Goal: Transaction & Acquisition: Purchase product/service

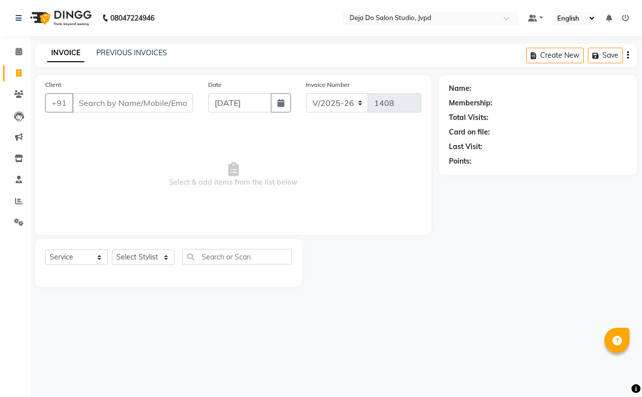
select select "7295"
select select "service"
click at [126, 99] on input "Client" at bounding box center [132, 102] width 121 height 19
type input "y"
type input "u"
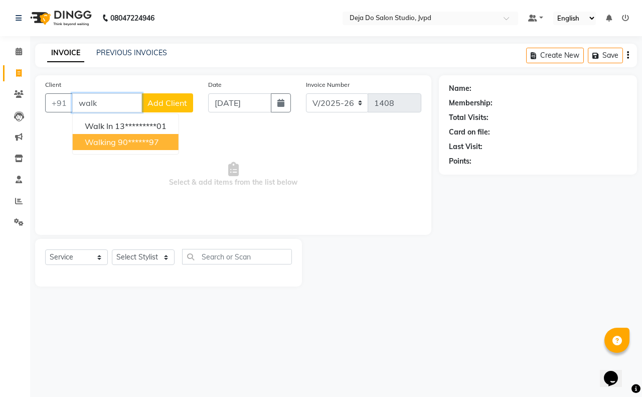
click at [147, 138] on ngb-highlight "90******97" at bounding box center [138, 142] width 41 height 10
type input "90******97"
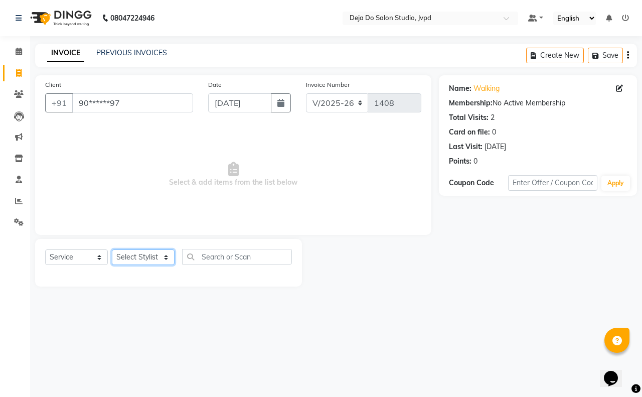
click at [150, 254] on select "Select Stylist Aditi Admin [PERSON_NAME] [PERSON_NAME] Danish Salamani [PERSON_…" at bounding box center [143, 257] width 63 height 16
select select "62495"
click at [112, 249] on select "Select Stylist Aditi Admin [PERSON_NAME] [PERSON_NAME] Danish Salamani [PERSON_…" at bounding box center [143, 257] width 63 height 16
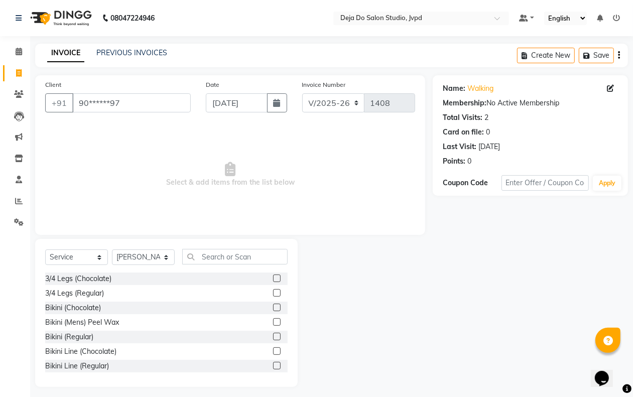
click at [212, 264] on div "Select Service Product Membership Package Voucher Prepaid Gift Card Select Styl…" at bounding box center [166, 261] width 242 height 24
click at [217, 259] on input "text" at bounding box center [234, 257] width 105 height 16
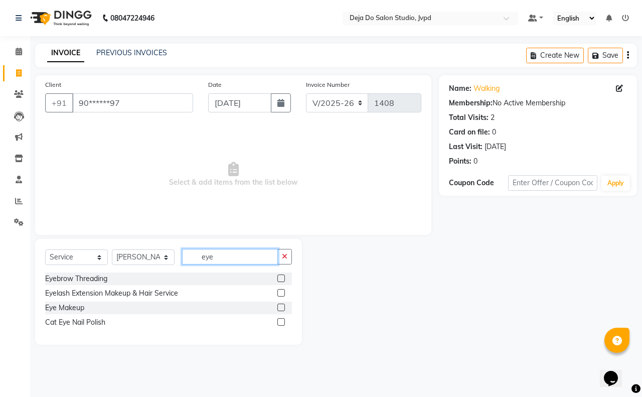
type input "eye"
click at [279, 276] on label at bounding box center [281, 278] width 8 height 8
click at [279, 276] on input "checkbox" at bounding box center [280, 278] width 7 height 7
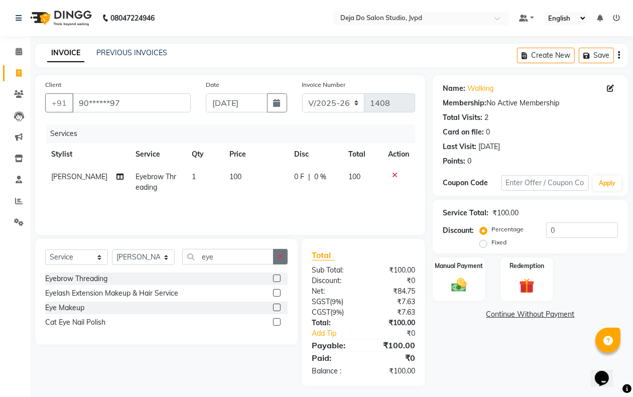
checkbox input "false"
click at [283, 259] on button "button" at bounding box center [280, 257] width 15 height 16
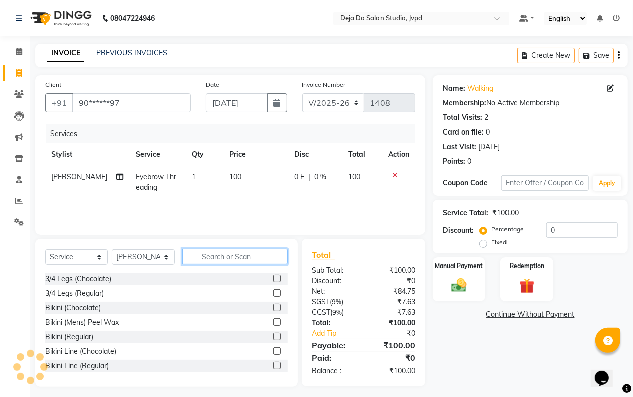
click at [252, 255] on input "text" at bounding box center [234, 257] width 105 height 16
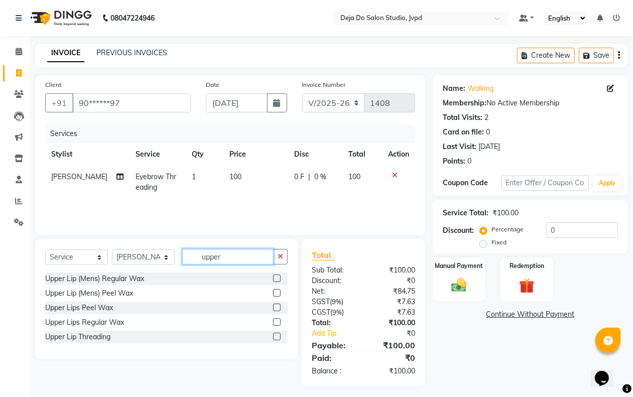
type input "upper"
click at [277, 337] on label at bounding box center [277, 337] width 8 height 8
click at [277, 337] on input "checkbox" at bounding box center [276, 337] width 7 height 7
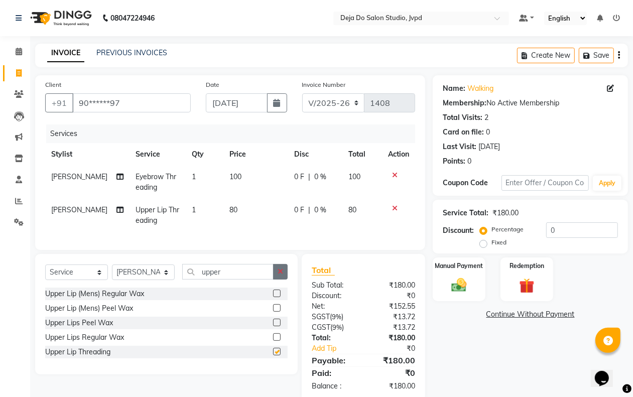
checkbox input "false"
click at [279, 274] on button "button" at bounding box center [280, 272] width 15 height 16
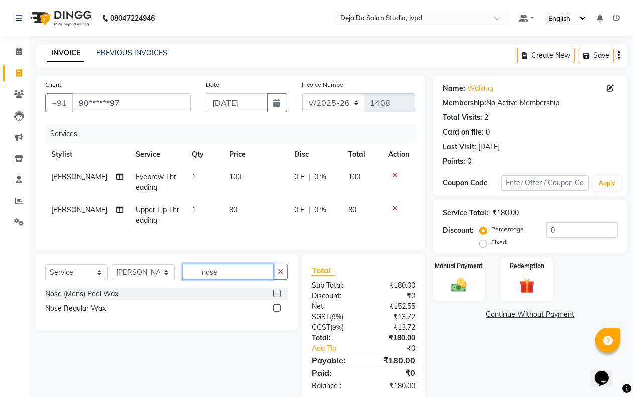
type input "nose"
click at [276, 297] on label at bounding box center [277, 293] width 8 height 8
click at [276, 297] on input "checkbox" at bounding box center [276, 294] width 7 height 7
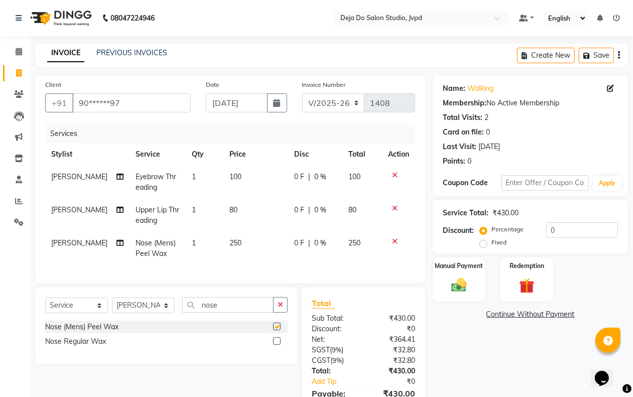
checkbox input "false"
click at [237, 255] on td "250" at bounding box center [255, 248] width 65 height 33
select select "62495"
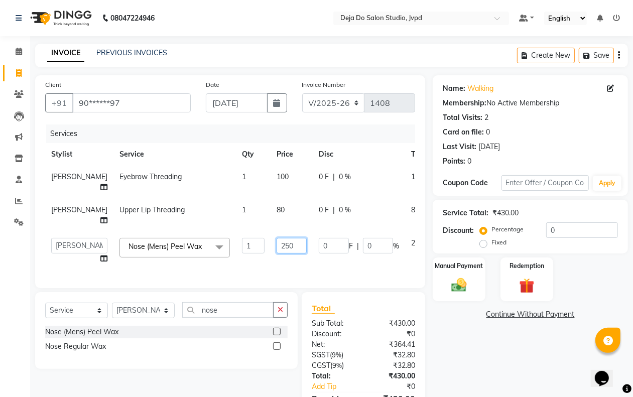
click at [276, 242] on input "250" at bounding box center [291, 246] width 30 height 16
type input "200"
click at [462, 328] on div "Name: Walking Membership: No Active Membership Total Visits: 2 Card on file: 0 …" at bounding box center [533, 257] width 203 height 364
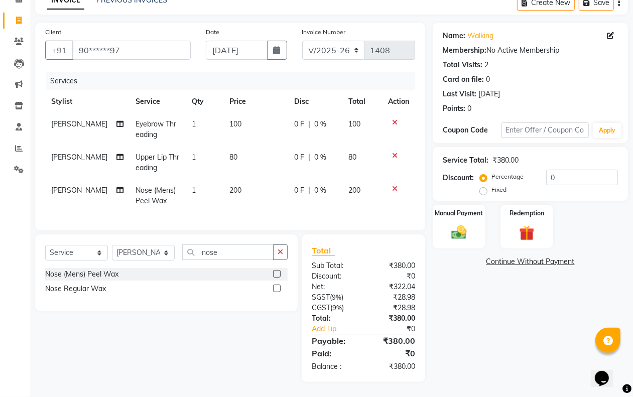
scroll to position [62, 0]
click at [568, 170] on input "0" at bounding box center [582, 178] width 72 height 16
type input "15"
click at [548, 309] on div "Name: Walking Membership: No Active Membership Total Visits: 2 Card on file: 0 …" at bounding box center [533, 202] width 203 height 359
click at [229, 146] on td "80" at bounding box center [254, 162] width 64 height 33
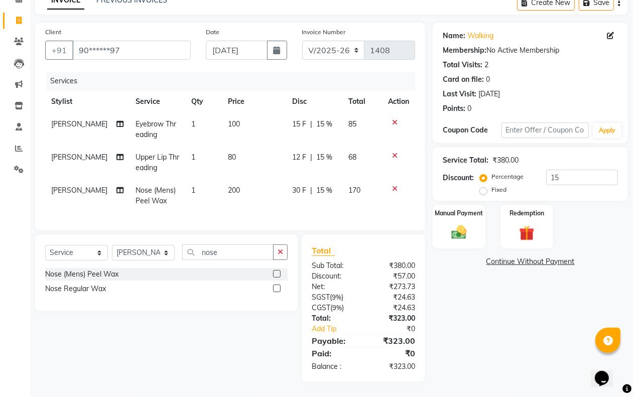
select select "62495"
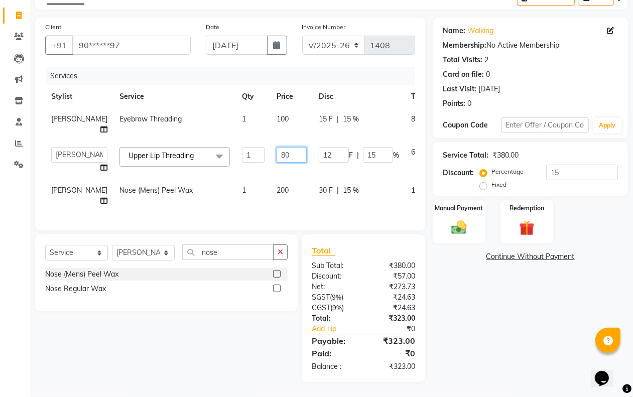
click at [276, 147] on input "80" at bounding box center [291, 155] width 30 height 16
type input "8"
type input "77"
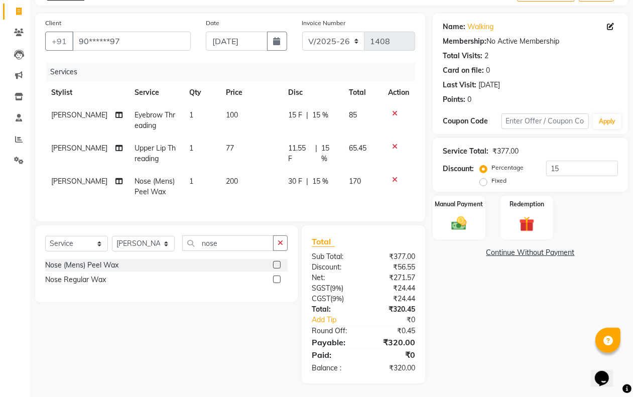
click at [287, 202] on td "30 F | 15 %" at bounding box center [312, 186] width 61 height 33
select select "62495"
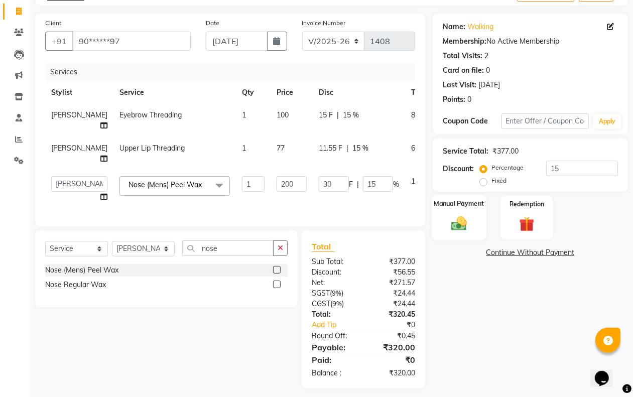
click at [477, 212] on div "Manual Payment" at bounding box center [458, 218] width 55 height 46
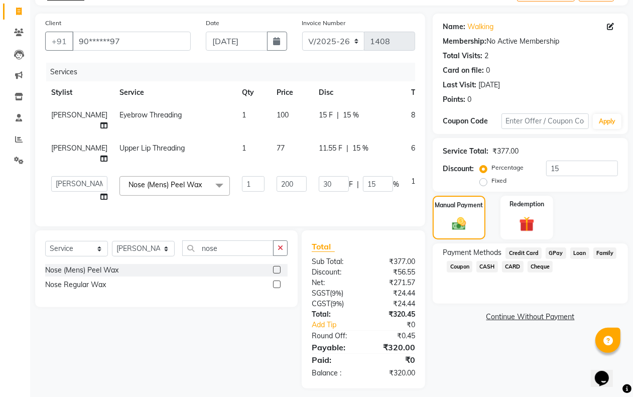
click at [492, 261] on span "CASH" at bounding box center [487, 267] width 22 height 12
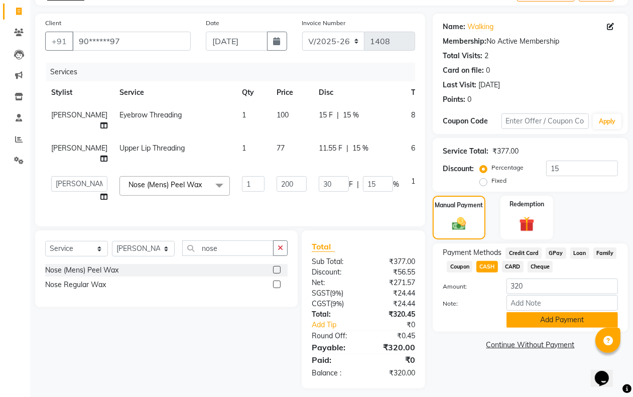
drag, startPoint x: 550, startPoint y: 323, endPoint x: 547, endPoint y: 305, distance: 18.4
click at [550, 322] on button "Add Payment" at bounding box center [561, 320] width 111 height 16
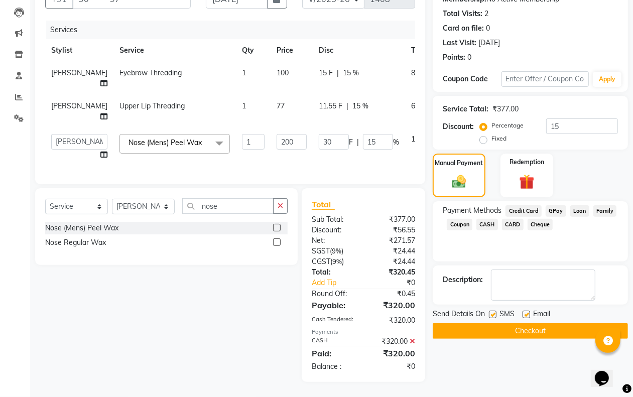
scroll to position [113, 0]
click at [542, 323] on button "Checkout" at bounding box center [529, 331] width 195 height 16
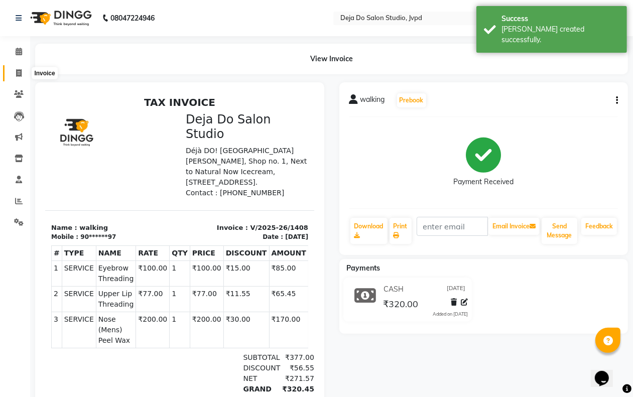
click at [22, 71] on span at bounding box center [19, 74] width 18 height 12
select select "7295"
select select "service"
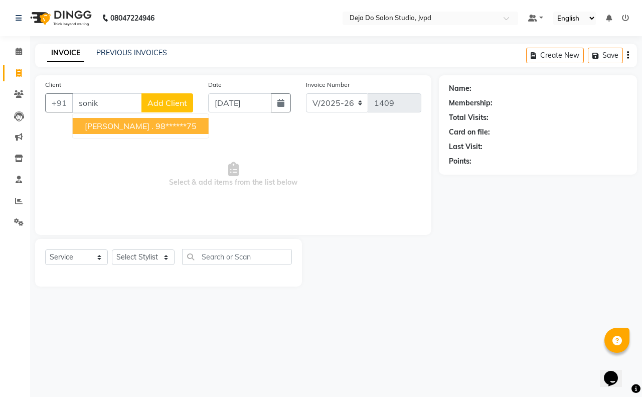
click at [156, 122] on ngb-highlight "98******75" at bounding box center [176, 126] width 41 height 10
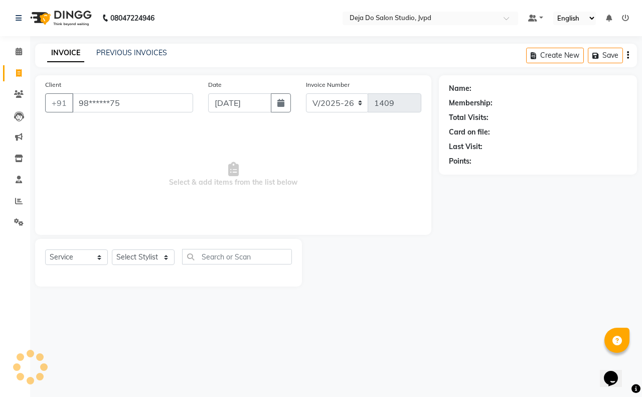
type input "98******75"
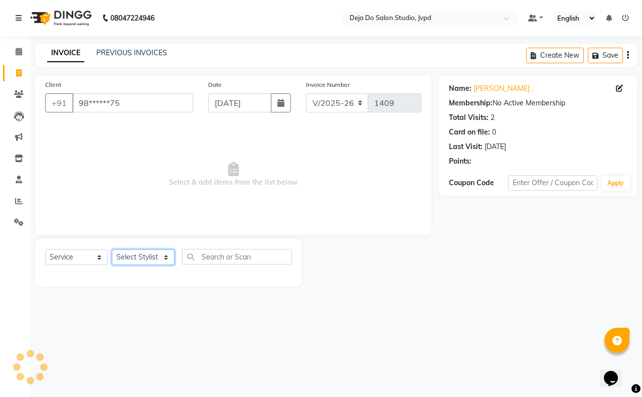
click at [139, 260] on select "Select Stylist Aditi Admin [PERSON_NAME] [PERSON_NAME] Danish Salamani [PERSON_…" at bounding box center [143, 257] width 63 height 16
select select "62499"
click at [112, 249] on select "Select Stylist Aditi Admin [PERSON_NAME] [PERSON_NAME] Danish Salamani [PERSON_…" at bounding box center [143, 257] width 63 height 16
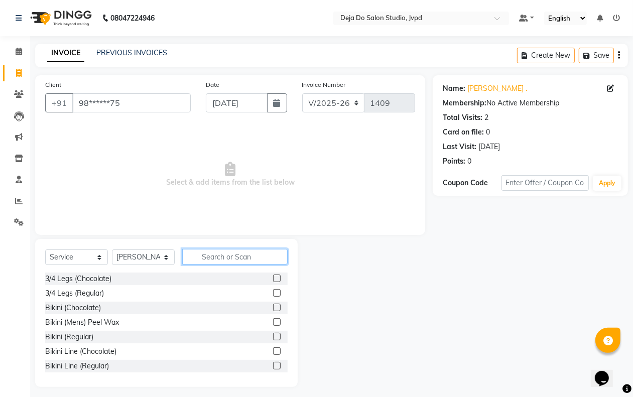
click at [199, 259] on input "text" at bounding box center [234, 257] width 105 height 16
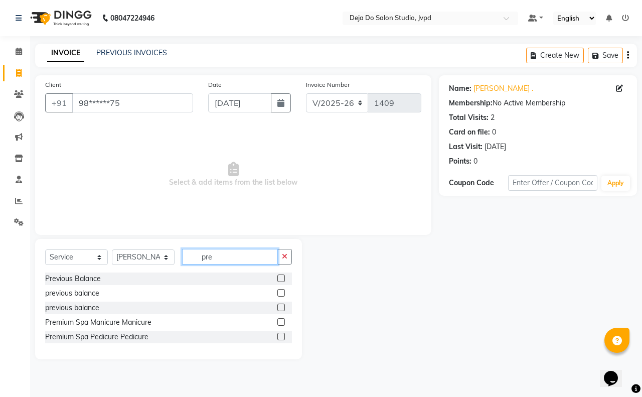
type input "pre"
click at [281, 275] on label at bounding box center [281, 278] width 8 height 8
click at [281, 275] on input "checkbox" at bounding box center [280, 278] width 7 height 7
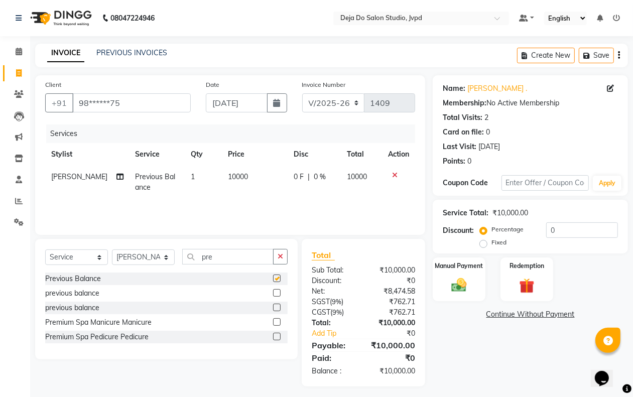
checkbox input "false"
click at [254, 184] on td "10000" at bounding box center [255, 182] width 66 height 33
select select "62499"
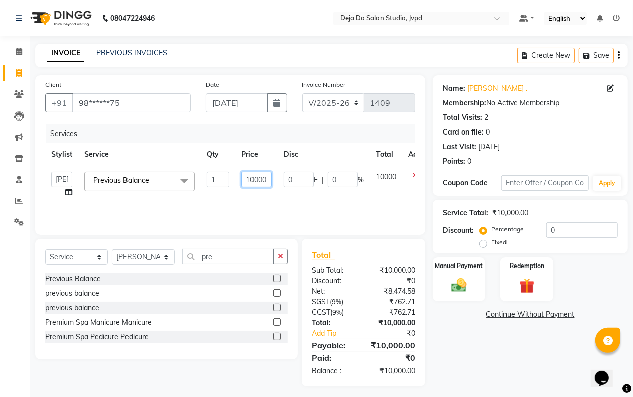
click at [260, 176] on input "10000" at bounding box center [256, 180] width 30 height 16
type input "42500"
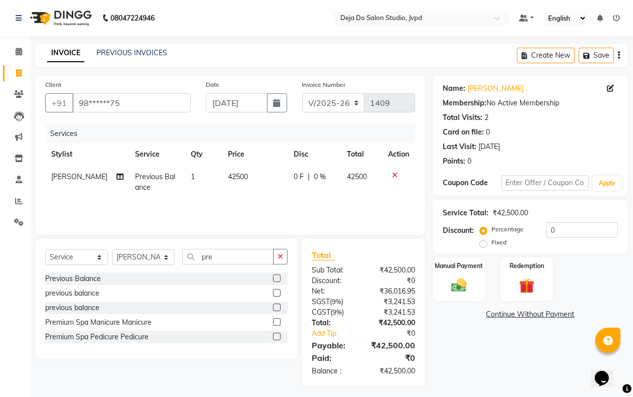
click at [264, 171] on td "42500" at bounding box center [255, 182] width 66 height 33
select select "62499"
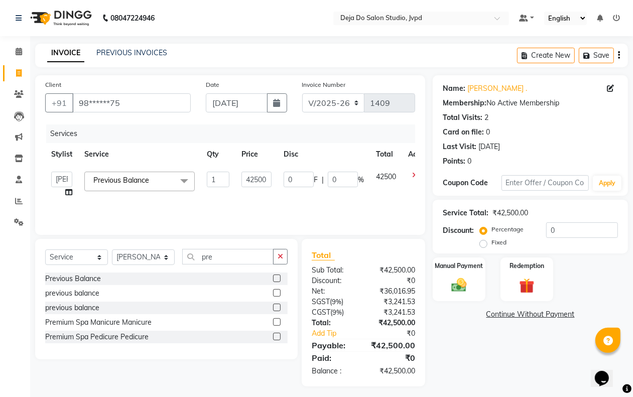
click at [267, 171] on td "42500" at bounding box center [256, 185] width 42 height 38
click at [266, 173] on input "42500" at bounding box center [256, 180] width 30 height 16
type input "4250"
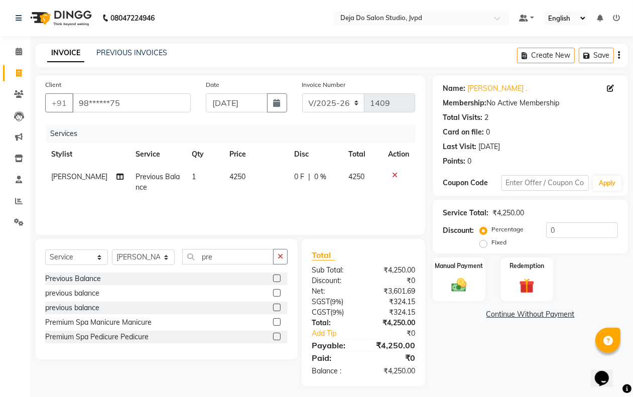
click at [301, 192] on td "0 F | 0 %" at bounding box center [315, 182] width 54 height 33
select select "62499"
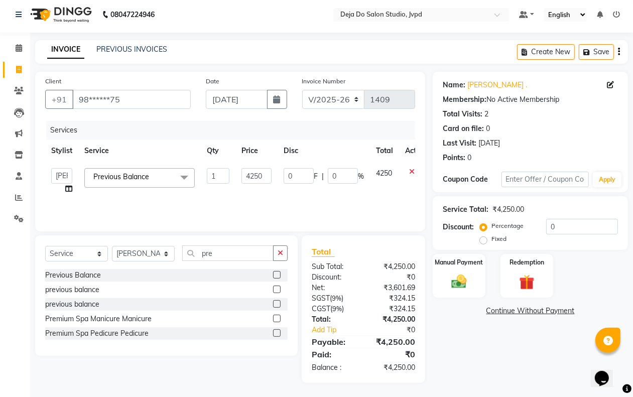
scroll to position [4, 0]
click at [460, 258] on label "Manual Payment" at bounding box center [459, 261] width 50 height 10
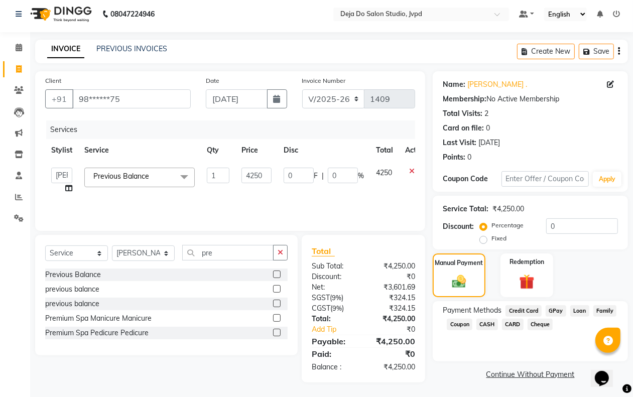
click at [555, 309] on span "GPay" at bounding box center [555, 311] width 21 height 12
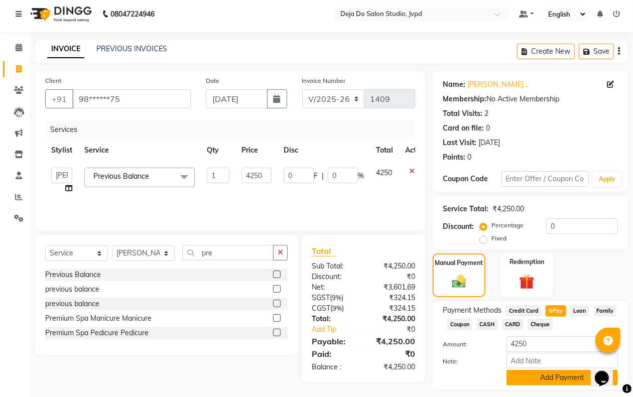
click at [565, 381] on button "Add Payment" at bounding box center [561, 378] width 111 height 16
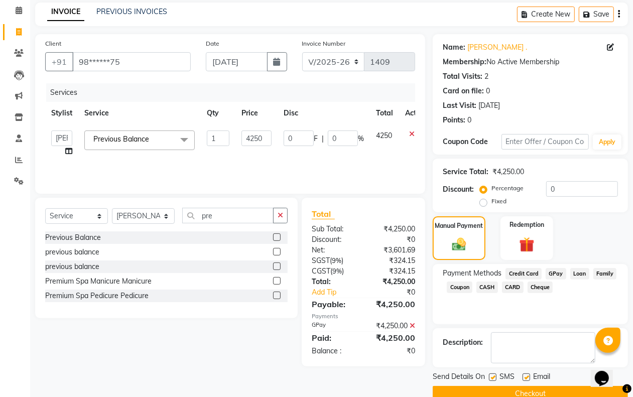
scroll to position [61, 0]
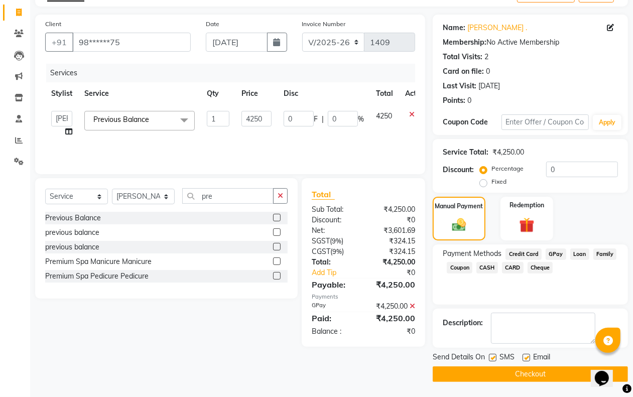
click at [530, 377] on button "Checkout" at bounding box center [529, 374] width 195 height 16
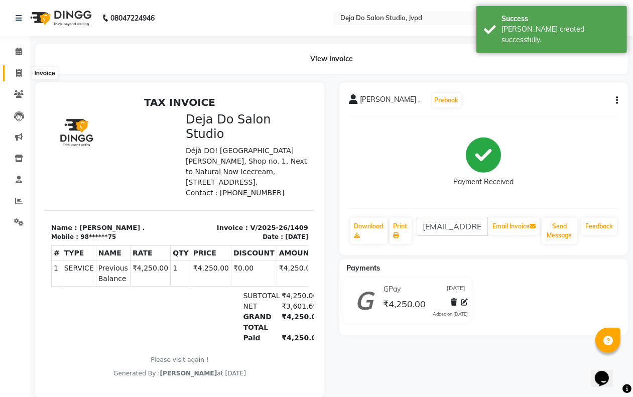
click at [14, 68] on span at bounding box center [19, 74] width 18 height 12
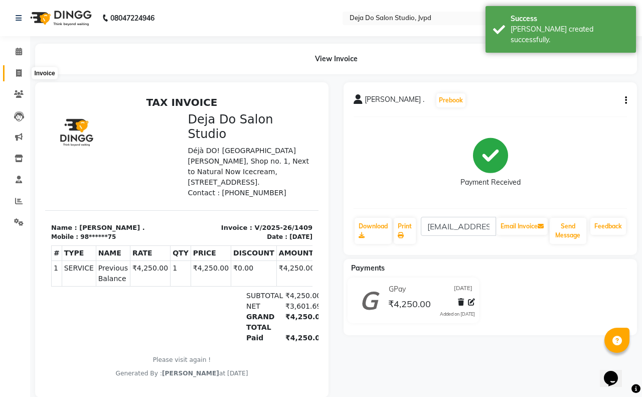
select select "7295"
select select "service"
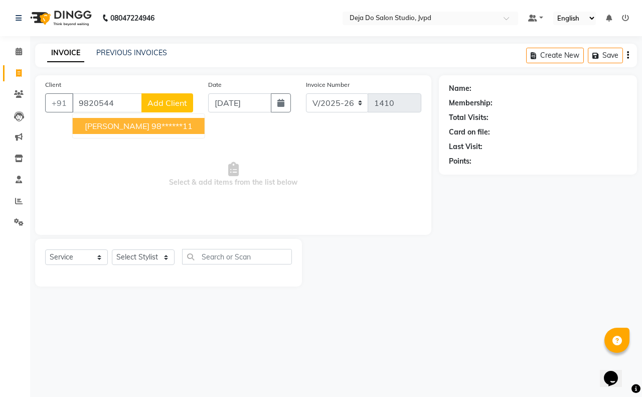
click at [122, 126] on span "[PERSON_NAME]" at bounding box center [117, 126] width 65 height 10
type input "98******11"
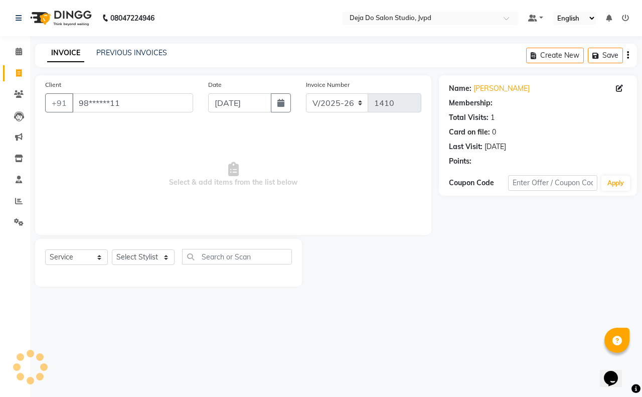
select select "1: Object"
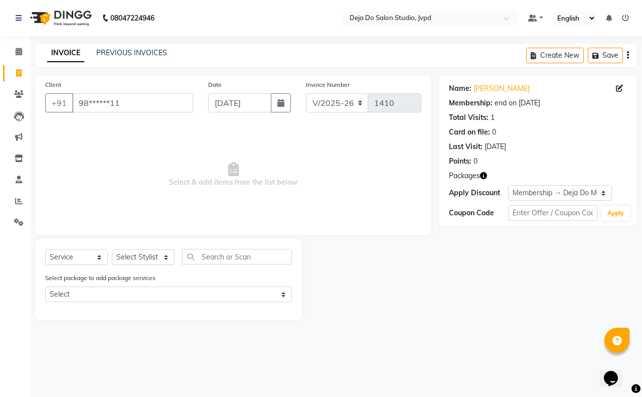
click at [153, 283] on div "Select package to add package services Select Deja Do Membership" at bounding box center [169, 289] width 262 height 34
click at [156, 303] on div "Select package to add package services Select Deja Do Membership" at bounding box center [169, 289] width 262 height 34
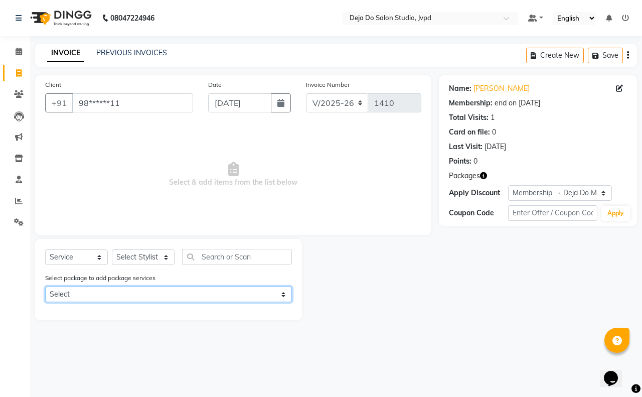
drag, startPoint x: 157, startPoint y: 292, endPoint x: 157, endPoint y: 297, distance: 5.0
click at [157, 292] on select "Select Deja Do Membership" at bounding box center [168, 294] width 247 height 16
click at [45, 286] on select "Select Deja Do Membership" at bounding box center [168, 294] width 247 height 16
click at [157, 290] on select "Select Deja Do Membership" at bounding box center [168, 294] width 247 height 16
select select "1: Object"
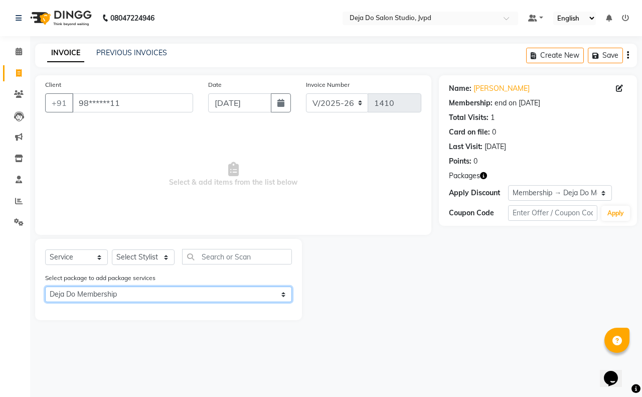
click at [45, 286] on select "Select Deja Do Membership" at bounding box center [168, 294] width 247 height 16
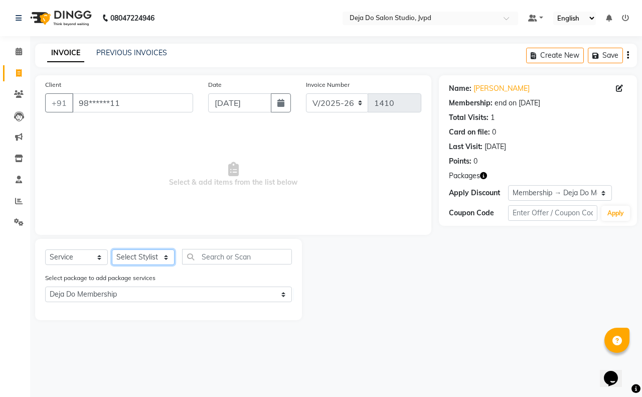
click at [147, 259] on select "Select Stylist Aditi Admin [PERSON_NAME] [PERSON_NAME] Danish Salamani [PERSON_…" at bounding box center [143, 257] width 63 height 16
select select "62497"
click at [112, 249] on select "Select Stylist Aditi Admin [PERSON_NAME] [PERSON_NAME] Danish Salamani [PERSON_…" at bounding box center [143, 257] width 63 height 16
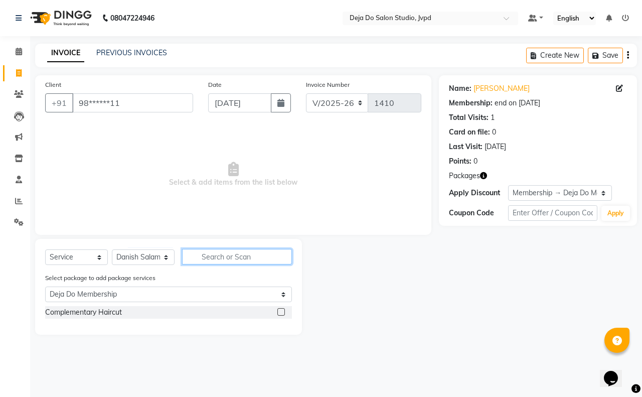
click at [225, 261] on input "text" at bounding box center [237, 257] width 110 height 16
type input "h"
select select "0: undefined"
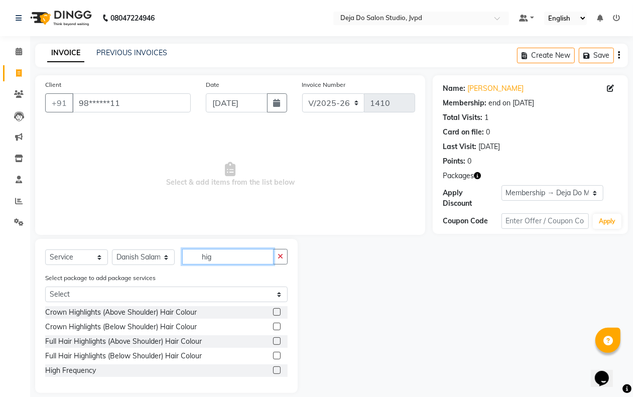
type input "hig"
click at [277, 337] on label at bounding box center [277, 341] width 8 height 8
click at [277, 338] on input "checkbox" at bounding box center [276, 341] width 7 height 7
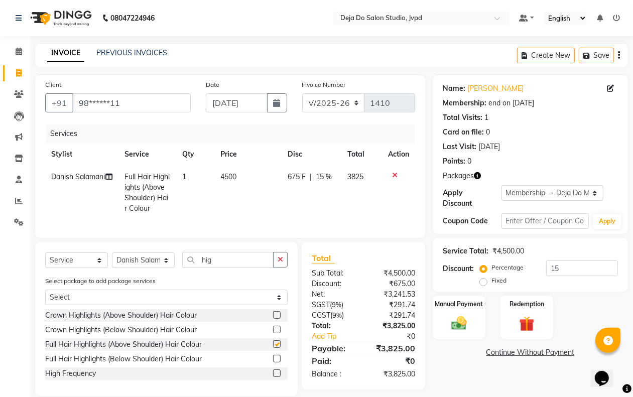
checkbox input "false"
click at [236, 193] on td "4500" at bounding box center [247, 193] width 67 height 54
select select "62497"
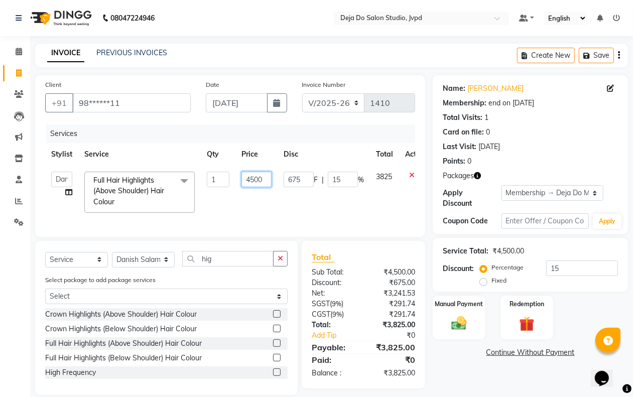
drag, startPoint x: 254, startPoint y: 174, endPoint x: 261, endPoint y: 174, distance: 7.5
click at [255, 174] on input "4500" at bounding box center [256, 180] width 30 height 16
type input "4000"
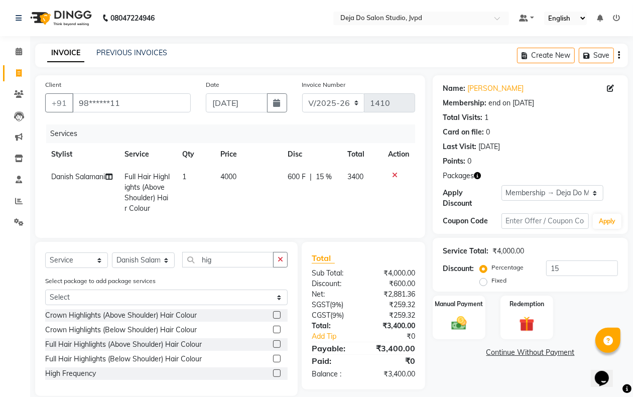
click at [273, 193] on td "4000" at bounding box center [247, 193] width 67 height 54
select select "62497"
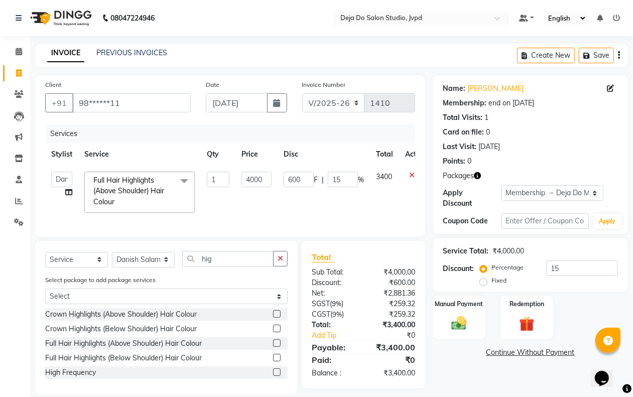
click at [281, 262] on icon "button" at bounding box center [280, 258] width 6 height 7
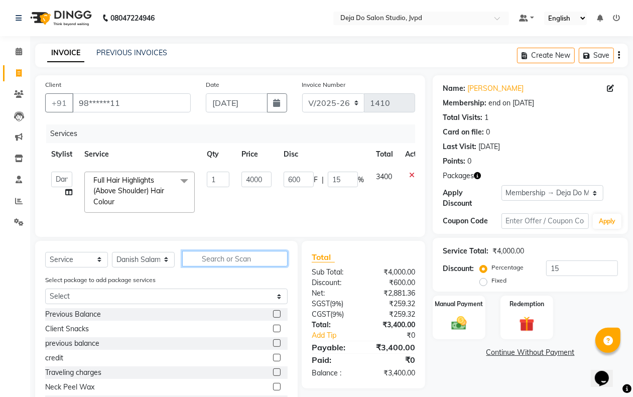
click at [268, 266] on input "text" at bounding box center [234, 259] width 105 height 16
click at [150, 265] on select "Select Stylist Aditi Admin [PERSON_NAME] [PERSON_NAME] Danish Salamani [PERSON_…" at bounding box center [143, 260] width 63 height 16
select select "62495"
click at [112, 261] on select "Select Stylist Aditi Admin [PERSON_NAME] [PERSON_NAME] Danish Salamani [PERSON_…" at bounding box center [143, 260] width 63 height 16
click at [211, 263] on input "text" at bounding box center [234, 259] width 105 height 16
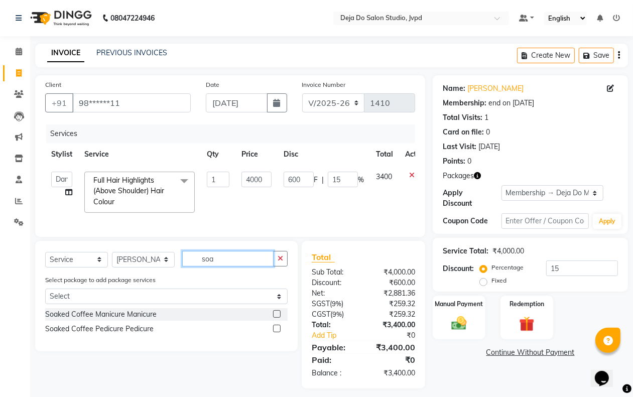
type input "soa"
click at [276, 318] on label at bounding box center [277, 314] width 8 height 8
click at [276, 318] on input "checkbox" at bounding box center [276, 314] width 7 height 7
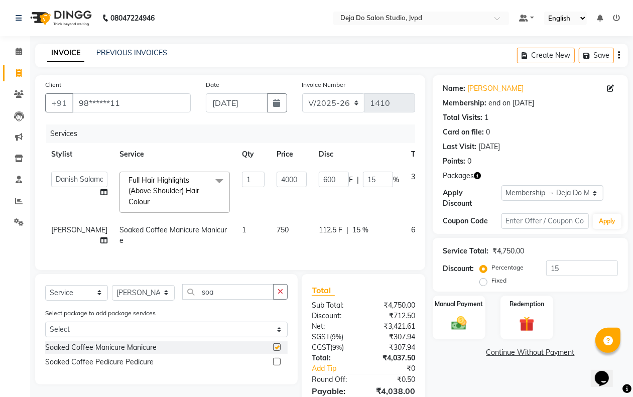
checkbox input "false"
click at [277, 365] on label at bounding box center [277, 362] width 8 height 8
click at [277, 365] on input "checkbox" at bounding box center [276, 362] width 7 height 7
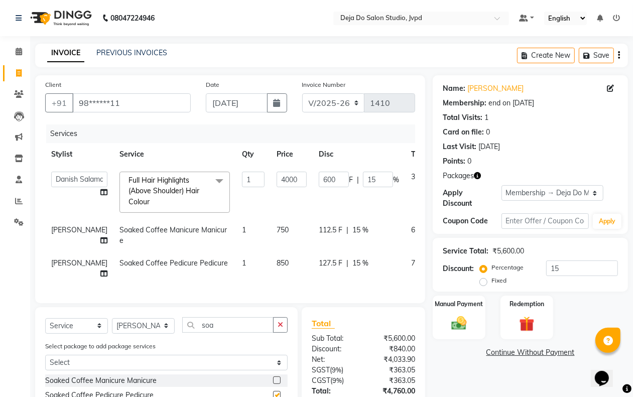
checkbox input "false"
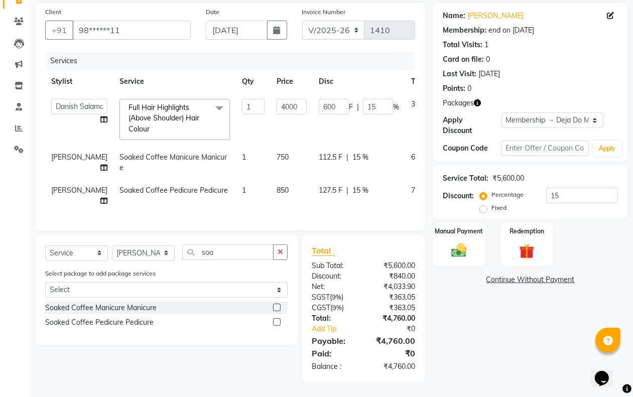
scroll to position [82, 0]
click at [455, 244] on img at bounding box center [458, 250] width 25 height 18
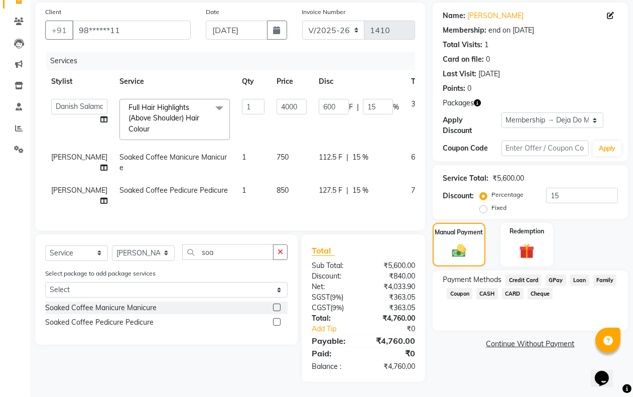
click at [491, 288] on span "CASH" at bounding box center [487, 294] width 22 height 12
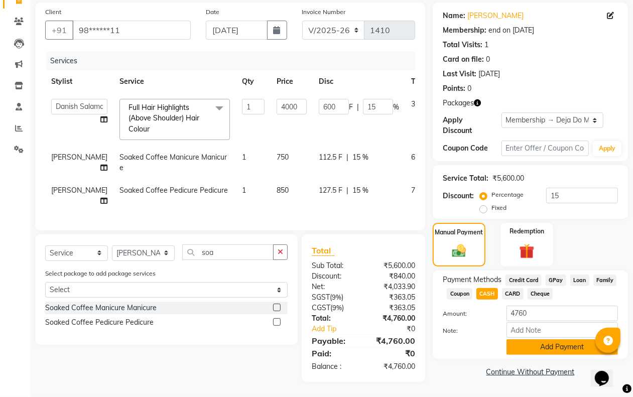
click at [524, 339] on button "Add Payment" at bounding box center [561, 347] width 111 height 16
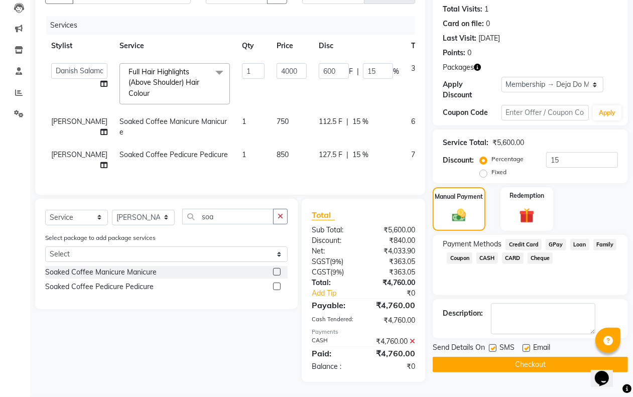
scroll to position [118, 0]
click at [497, 346] on div "Send Details On SMS Email Checkout" at bounding box center [529, 357] width 195 height 30
click at [499, 357] on button "Checkout" at bounding box center [529, 365] width 195 height 16
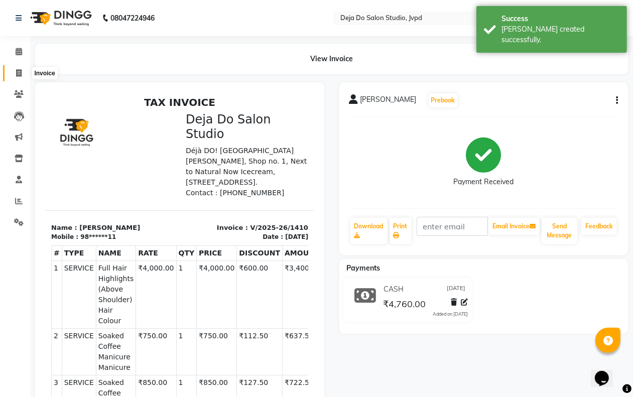
click at [20, 75] on icon at bounding box center [19, 73] width 6 height 8
select select "service"
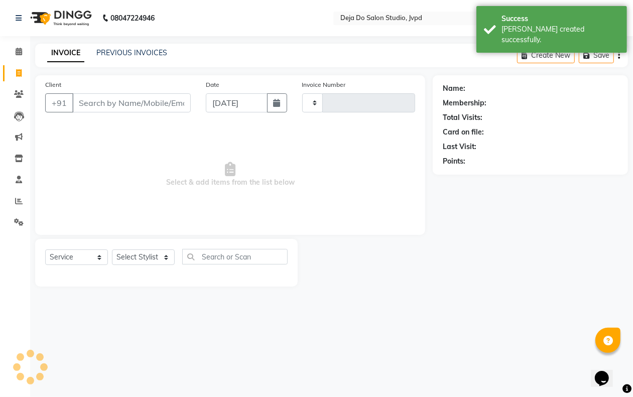
type input "1411"
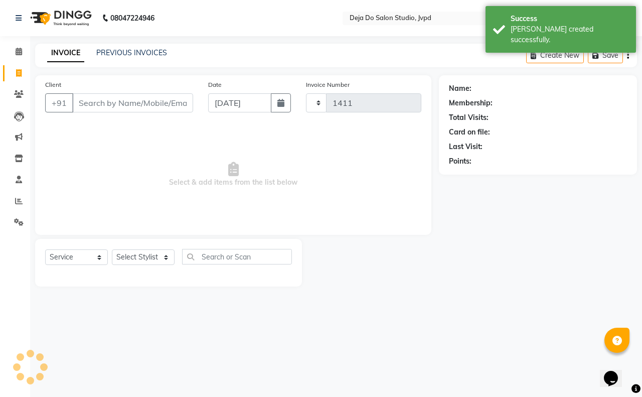
select select "7295"
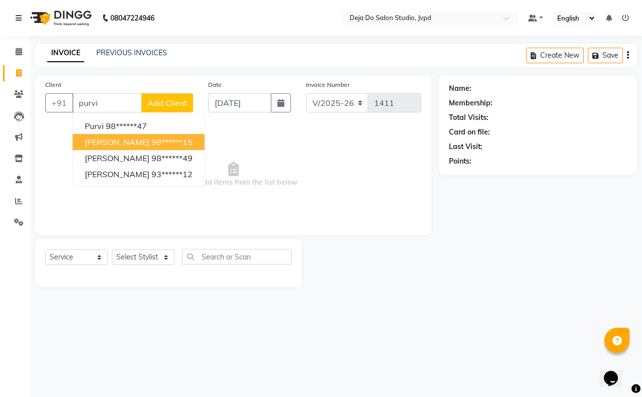
click at [152, 137] on ngb-highlight "98******15" at bounding box center [172, 142] width 41 height 10
type input "98******15"
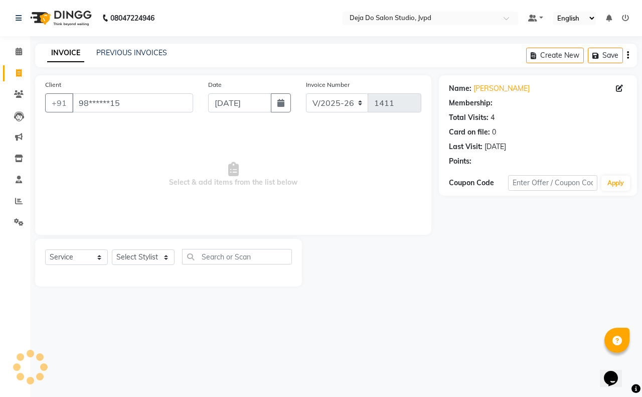
select select "1: Object"
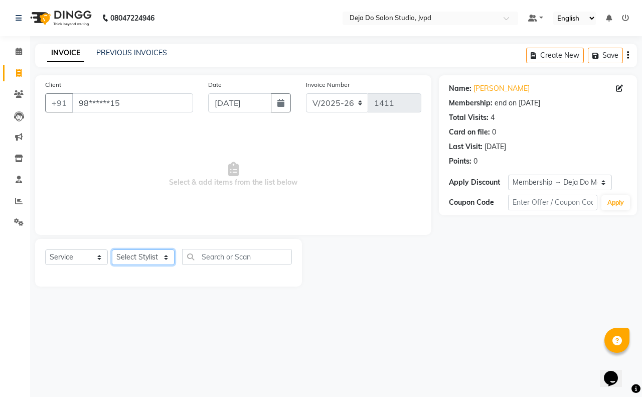
click at [144, 254] on select "Select Stylist Aditi Admin [PERSON_NAME] [PERSON_NAME] Danish Salamani [PERSON_…" at bounding box center [143, 257] width 63 height 16
select select "62496"
click at [112, 249] on select "Select Stylist Aditi Admin [PERSON_NAME] [PERSON_NAME] Danish Salamani [PERSON_…" at bounding box center [143, 257] width 63 height 16
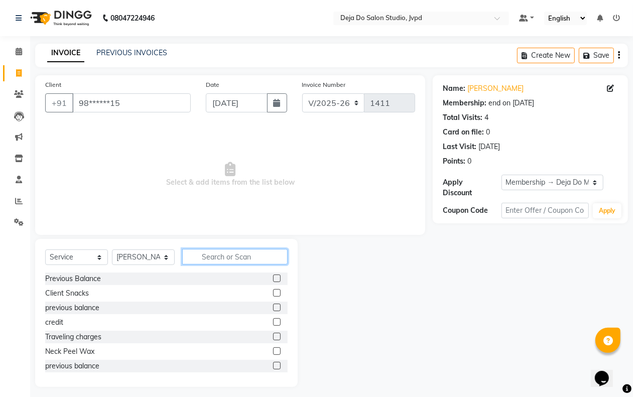
click at [200, 250] on input "text" at bounding box center [234, 257] width 105 height 16
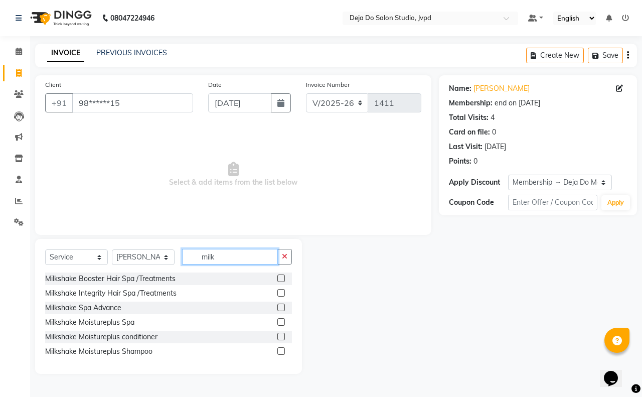
type input "milk"
click at [282, 321] on label at bounding box center [281, 322] width 8 height 8
click at [282, 321] on input "checkbox" at bounding box center [280, 322] width 7 height 7
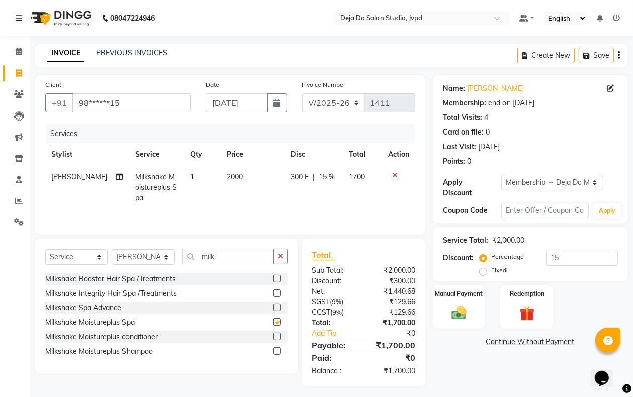
checkbox input "false"
click at [277, 260] on icon "button" at bounding box center [280, 256] width 6 height 7
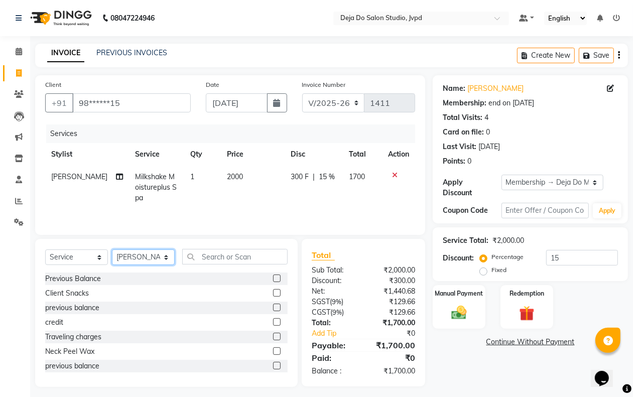
click at [140, 259] on select "Select Stylist Aditi Admin [PERSON_NAME] [PERSON_NAME] Danish Salamani [PERSON_…" at bounding box center [143, 257] width 63 height 16
select select "62495"
click at [112, 251] on select "Select Stylist Aditi Admin [PERSON_NAME] [PERSON_NAME] Danish Salamani [PERSON_…" at bounding box center [143, 257] width 63 height 16
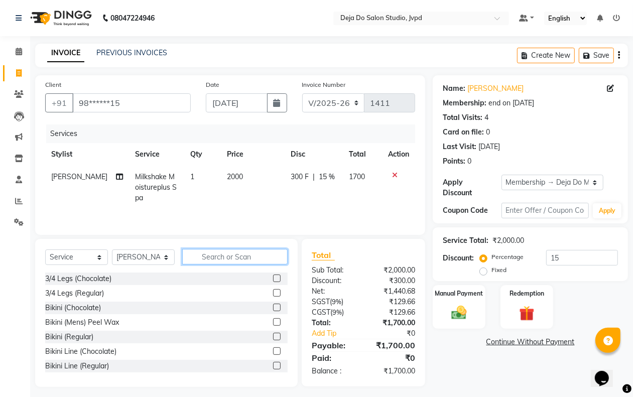
click at [196, 252] on input "text" at bounding box center [234, 257] width 105 height 16
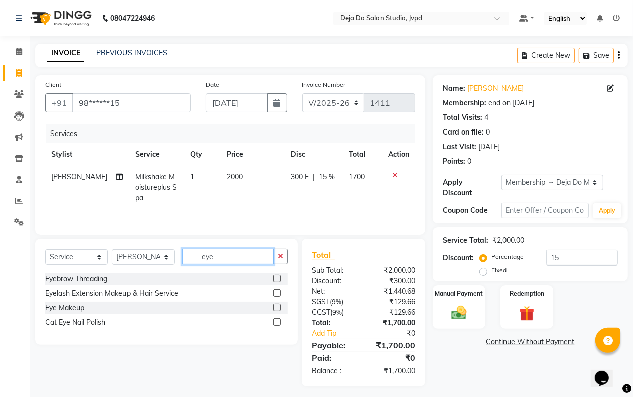
type input "eye"
click at [276, 277] on label at bounding box center [277, 278] width 8 height 8
click at [276, 277] on input "checkbox" at bounding box center [276, 278] width 7 height 7
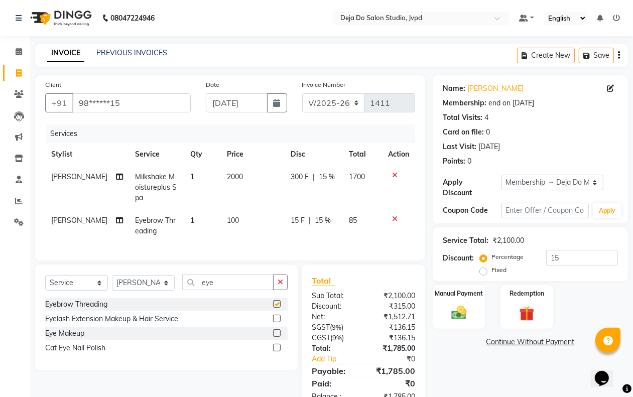
checkbox input "false"
click at [280, 290] on button "button" at bounding box center [280, 282] width 15 height 16
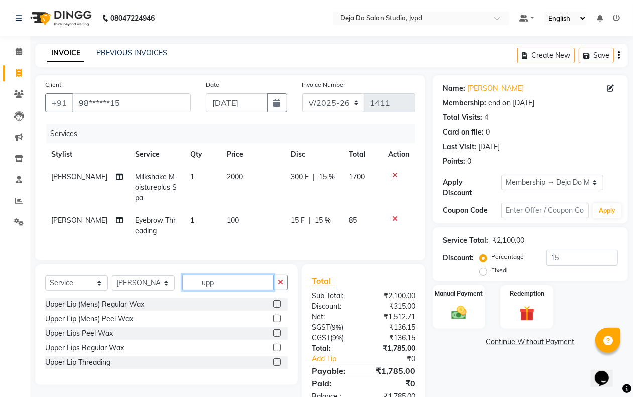
type input "upp"
click at [276, 366] on label at bounding box center [277, 362] width 8 height 8
click at [276, 366] on input "checkbox" at bounding box center [276, 362] width 7 height 7
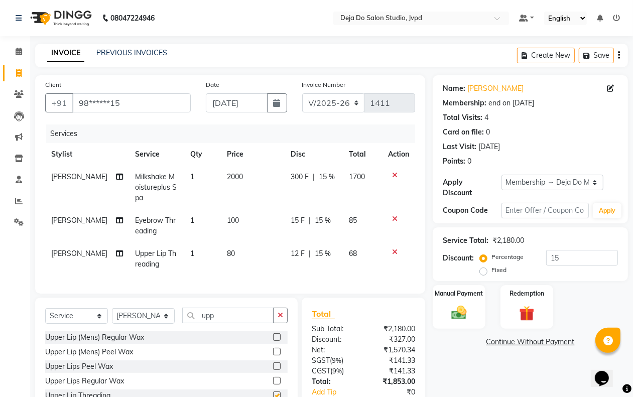
checkbox input "false"
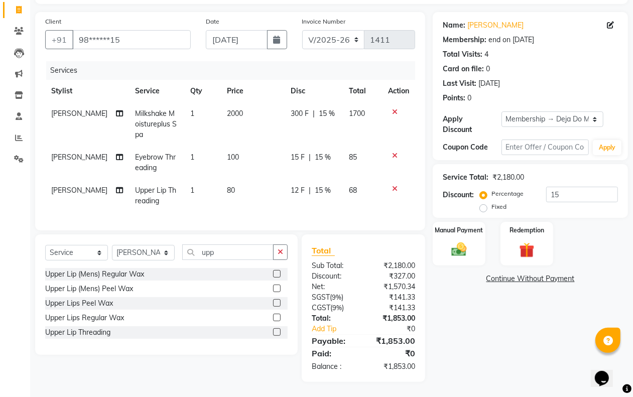
scroll to position [72, 0]
click at [284, 249] on button "button" at bounding box center [280, 252] width 15 height 16
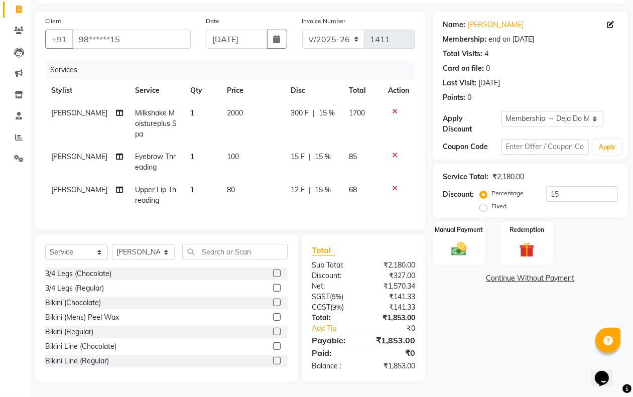
click at [131, 262] on div "Select Service Product Membership Package Voucher Prepaid Gift Card Select Styl…" at bounding box center [166, 256] width 242 height 24
click at [136, 254] on select "Select Stylist Aditi Admin [PERSON_NAME] [PERSON_NAME] Danish Salamani [PERSON_…" at bounding box center [143, 252] width 63 height 16
select select "62501"
click at [112, 245] on select "Select Stylist Aditi Admin [PERSON_NAME] [PERSON_NAME] Danish Salamani [PERSON_…" at bounding box center [143, 252] width 63 height 16
click at [210, 247] on input "text" at bounding box center [234, 252] width 105 height 16
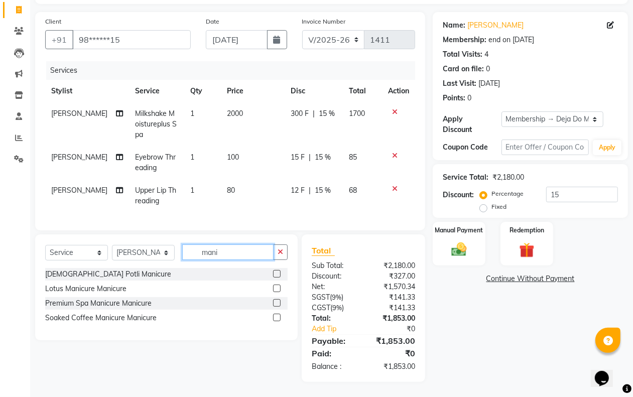
type input "mani"
click at [277, 286] on label at bounding box center [277, 288] width 8 height 8
click at [277, 286] on input "checkbox" at bounding box center [276, 288] width 7 height 7
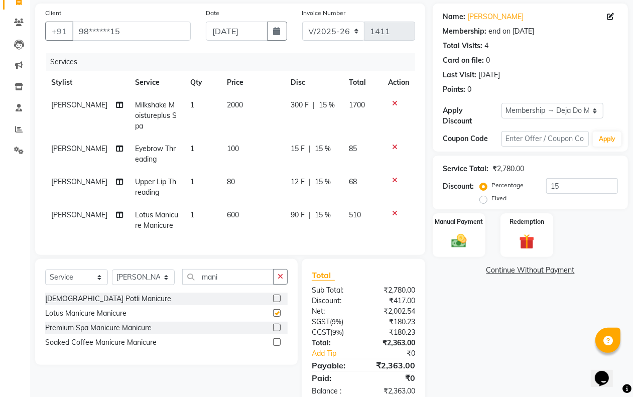
checkbox input "false"
click at [277, 280] on icon "button" at bounding box center [280, 276] width 6 height 7
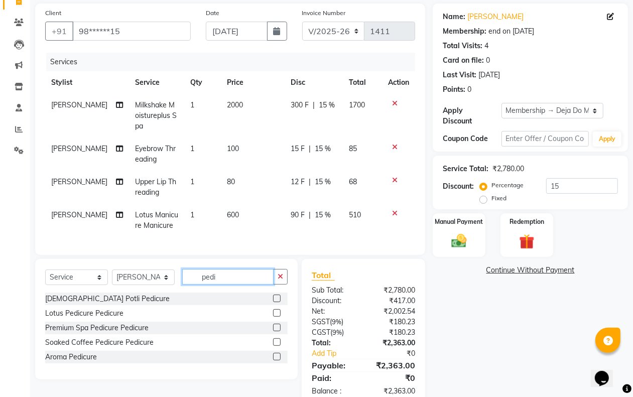
type input "pedi"
click at [277, 317] on label at bounding box center [277, 313] width 8 height 8
click at [277, 317] on input "checkbox" at bounding box center [276, 313] width 7 height 7
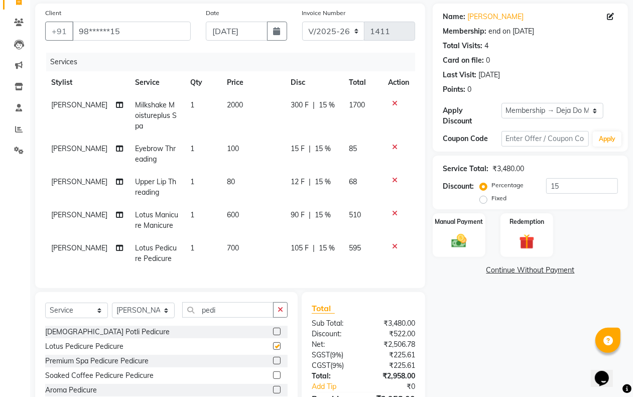
checkbox input "false"
click at [227, 248] on span "700" at bounding box center [233, 247] width 12 height 9
select select "62501"
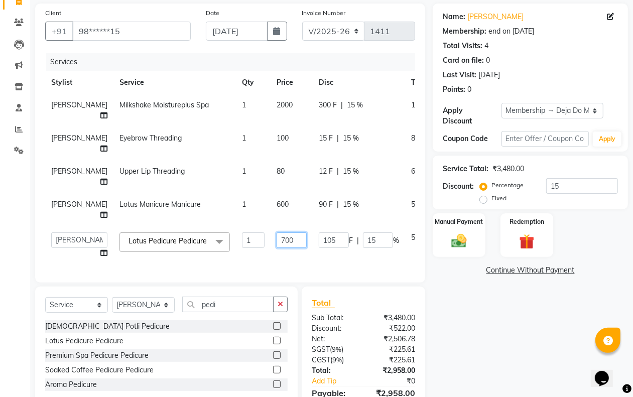
click at [276, 246] on input "700" at bounding box center [291, 240] width 30 height 16
type input "7"
type input "450"
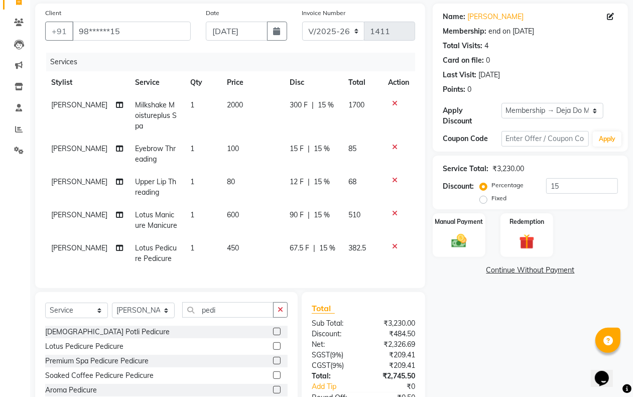
click at [264, 223] on td "600" at bounding box center [252, 220] width 63 height 33
select select "62501"
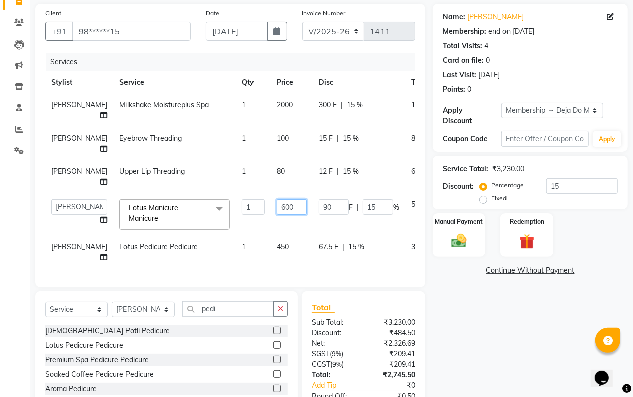
click at [276, 213] on input "600" at bounding box center [291, 207] width 30 height 16
type input "450"
click at [316, 266] on td "67.5 F | 15 %" at bounding box center [359, 252] width 92 height 33
select select "62501"
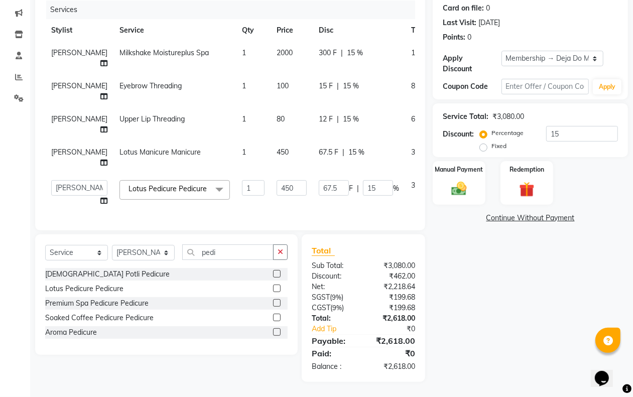
scroll to position [134, 0]
click at [507, 331] on div "Name: [PERSON_NAME] Membership: end on [DATE] Total Visits: 4 Card on file: 0 L…" at bounding box center [533, 166] width 203 height 430
click at [363, 184] on input "15" at bounding box center [378, 188] width 30 height 16
type input "1"
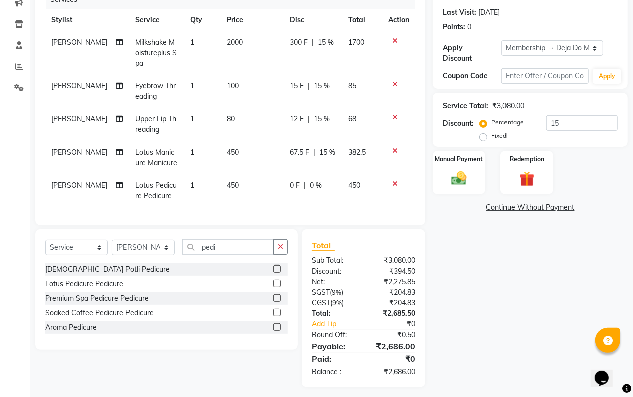
click at [342, 152] on tr "Anam Sheikh Lotus Manicure Manicure 1 450 67.5 F | 15 % 382.5" at bounding box center [230, 157] width 370 height 33
click at [335, 149] on td "67.5 F | 15 %" at bounding box center [312, 157] width 59 height 33
select select "62501"
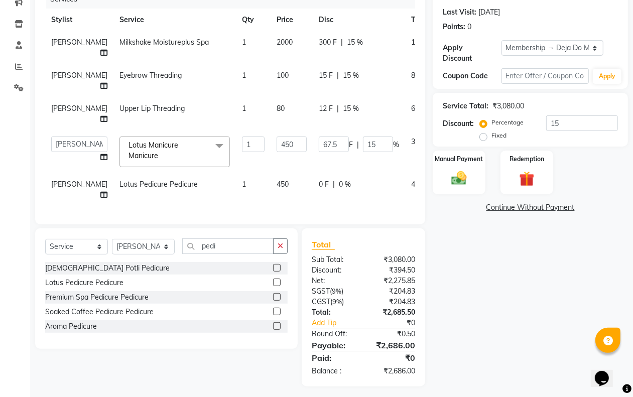
click at [347, 142] on td "67.5 F | 15 %" at bounding box center [359, 151] width 92 height 43
click at [363, 147] on input "15" at bounding box center [378, 144] width 30 height 16
type input "1"
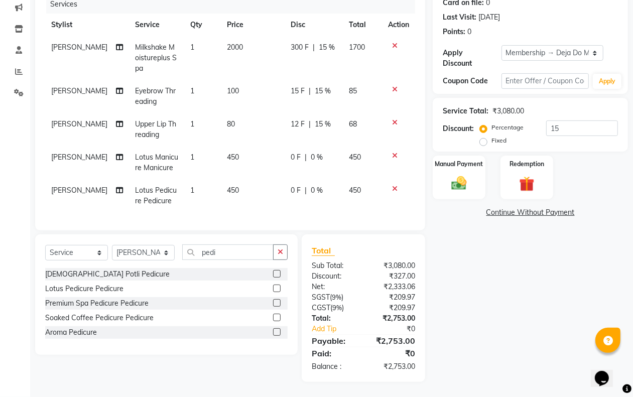
click at [466, 287] on div "Name: [PERSON_NAME] Membership: end on [DATE] Total Visits: 4 Card on file: 0 L…" at bounding box center [533, 164] width 203 height 436
click at [233, 185] on td "450" at bounding box center [252, 195] width 63 height 33
select select "62501"
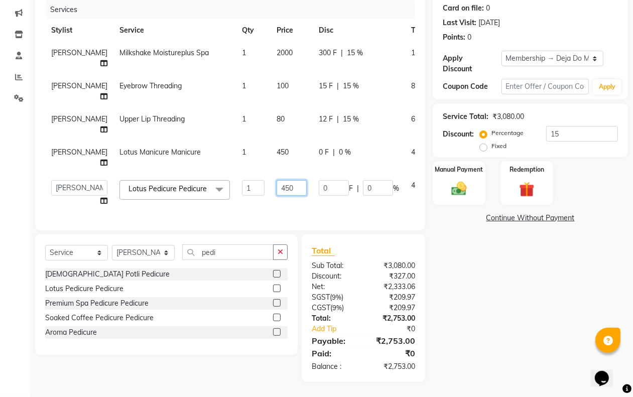
click at [276, 184] on input "450" at bounding box center [291, 188] width 30 height 16
type input "457"
click at [317, 204] on td "0 F | 0 %" at bounding box center [359, 193] width 92 height 38
select select "62501"
click at [509, 309] on div "Name: [PERSON_NAME] Membership: end on [DATE] Total Visits: 4 Card on file: 0 L…" at bounding box center [533, 166] width 203 height 430
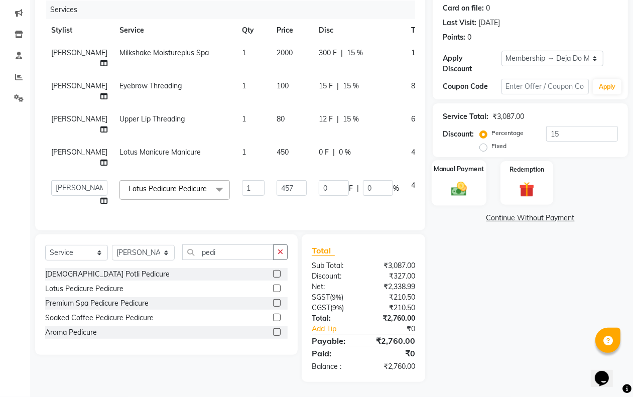
click at [473, 171] on div "Manual Payment" at bounding box center [458, 183] width 55 height 46
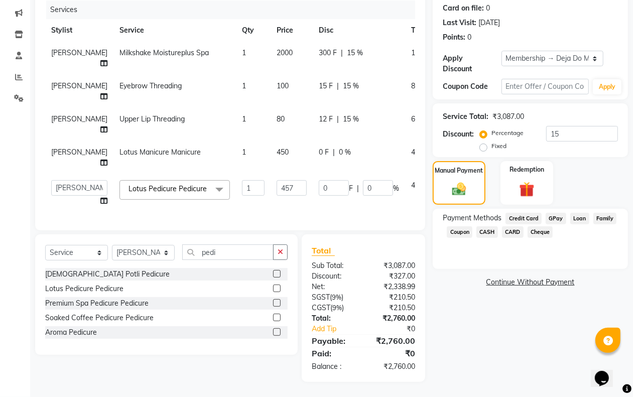
click at [490, 226] on span "CASH" at bounding box center [487, 232] width 22 height 12
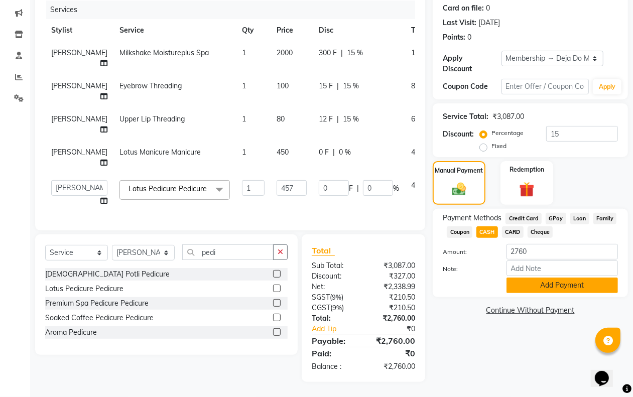
click at [529, 277] on button "Add Payment" at bounding box center [561, 285] width 111 height 16
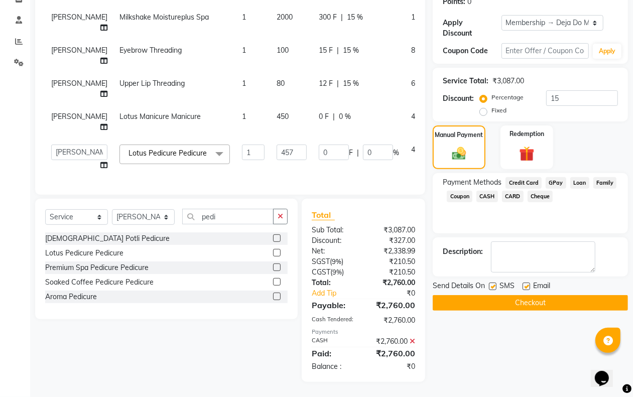
scroll to position [121, 0]
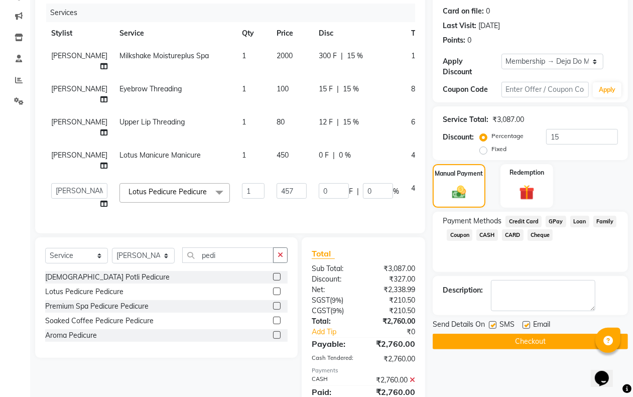
click at [542, 342] on button "Checkout" at bounding box center [529, 342] width 195 height 16
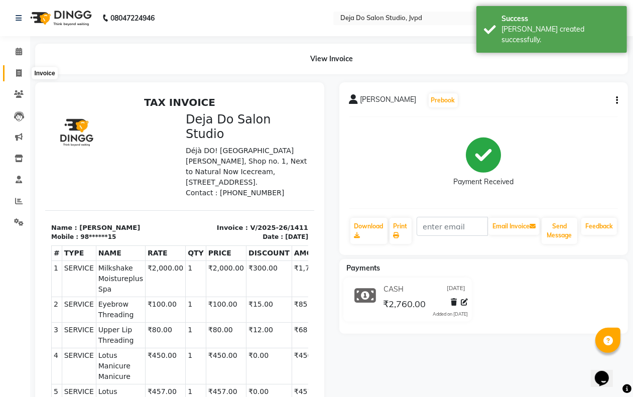
click at [16, 73] on icon at bounding box center [19, 73] width 6 height 8
select select "7295"
select select "service"
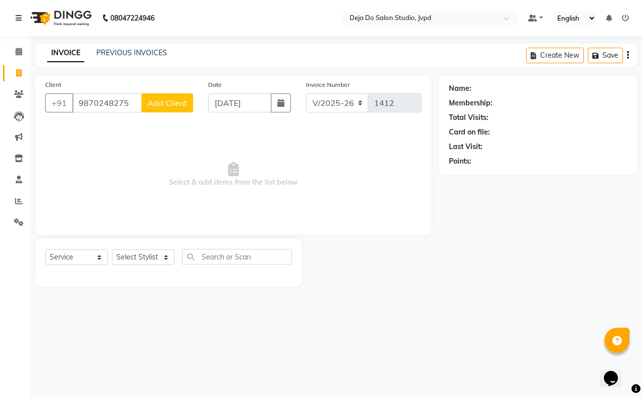
type input "9870248275"
click at [167, 100] on span "Add Client" at bounding box center [168, 103] width 40 height 10
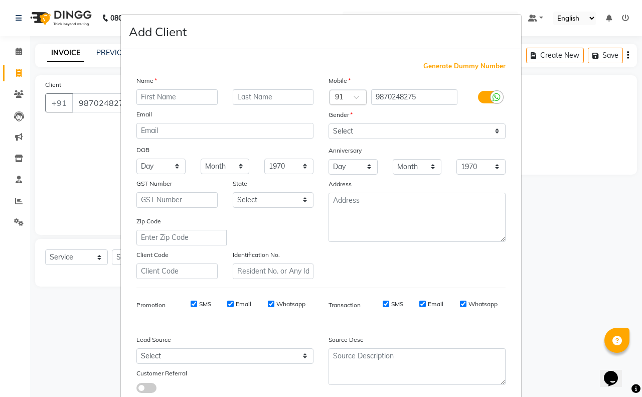
click at [148, 93] on input "text" at bounding box center [176, 97] width 81 height 16
type input "Aditi"
click at [349, 123] on select "Select [DEMOGRAPHIC_DATA] [DEMOGRAPHIC_DATA] Other Prefer Not To Say" at bounding box center [417, 131] width 177 height 16
select select "[DEMOGRAPHIC_DATA]"
click at [329, 123] on select "Select [DEMOGRAPHIC_DATA] [DEMOGRAPHIC_DATA] Other Prefer Not To Say" at bounding box center [417, 131] width 177 height 16
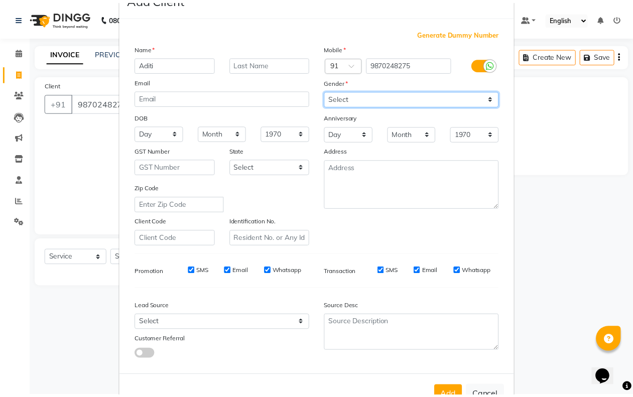
scroll to position [63, 0]
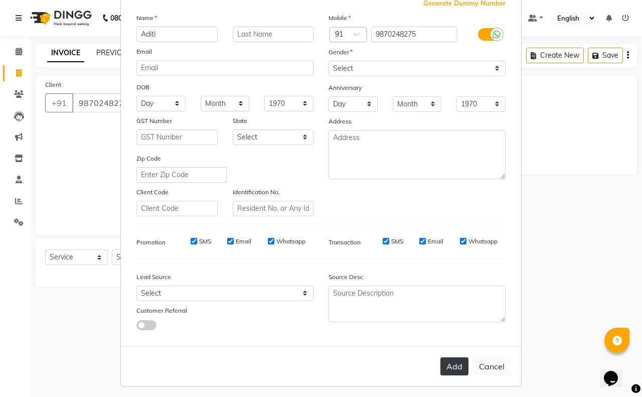
click at [451, 362] on button "Add" at bounding box center [455, 366] width 28 height 18
type input "98******75"
select select
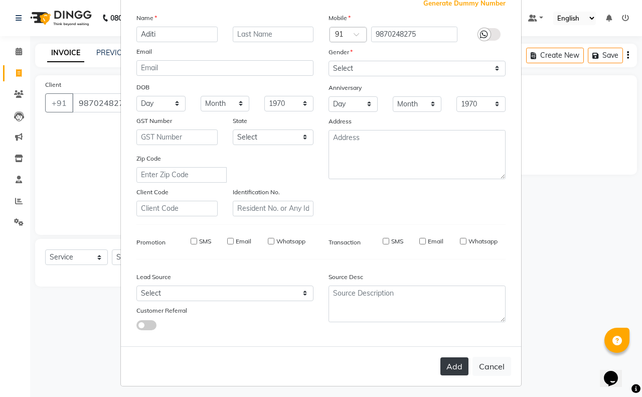
select select
checkbox input "false"
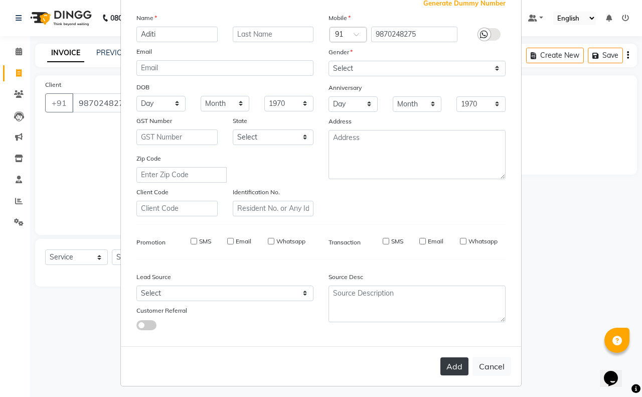
checkbox input "false"
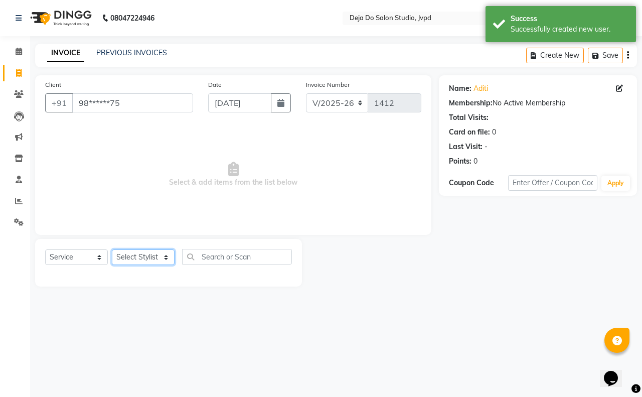
click at [154, 253] on select "Select Stylist Aditi Admin [PERSON_NAME] [PERSON_NAME] Danish Salamani [PERSON_…" at bounding box center [143, 257] width 63 height 16
select select "62496"
click at [112, 249] on select "Select Stylist Aditi Admin [PERSON_NAME] [PERSON_NAME] Danish Salamani [PERSON_…" at bounding box center [143, 257] width 63 height 16
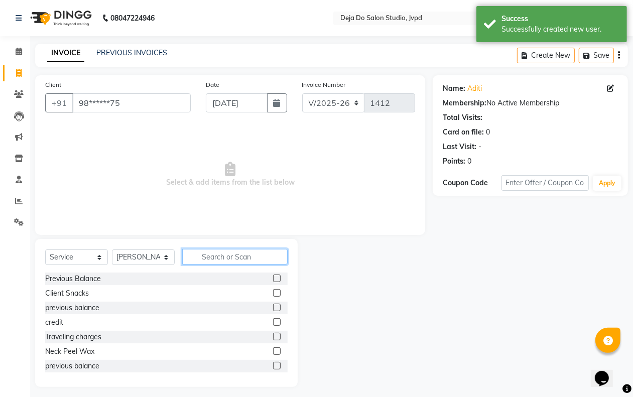
click at [202, 257] on input "text" at bounding box center [234, 257] width 105 height 16
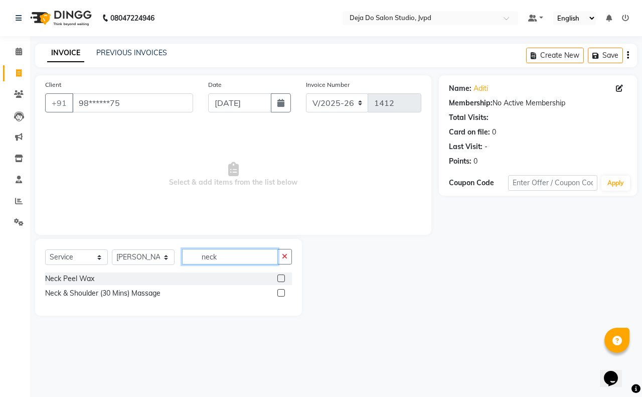
type input "neck"
click at [280, 292] on label at bounding box center [281, 293] width 8 height 8
click at [280, 292] on input "checkbox" at bounding box center [280, 293] width 7 height 7
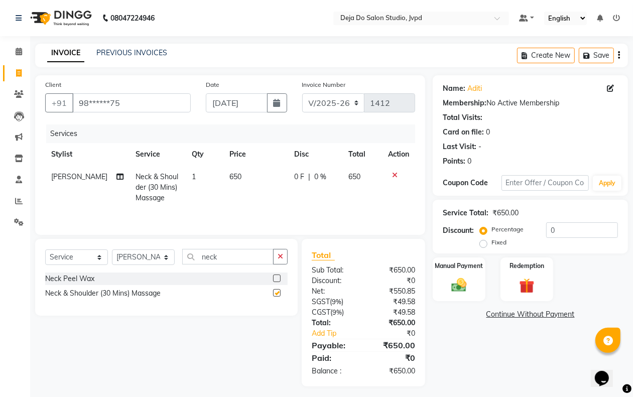
checkbox input "false"
click at [253, 175] on td "650" at bounding box center [255, 188] width 65 height 44
select select "62496"
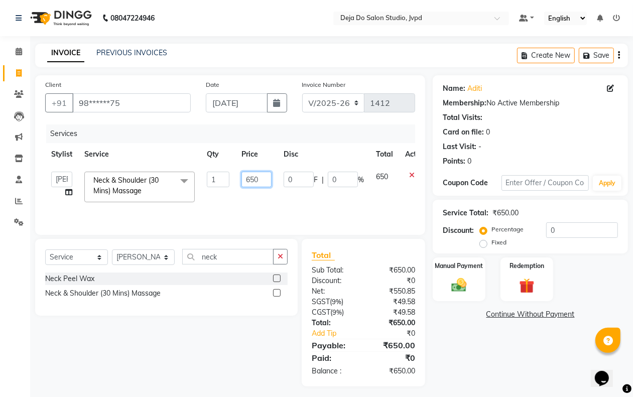
click at [257, 178] on input "650" at bounding box center [256, 180] width 30 height 16
type input "6"
type input "250"
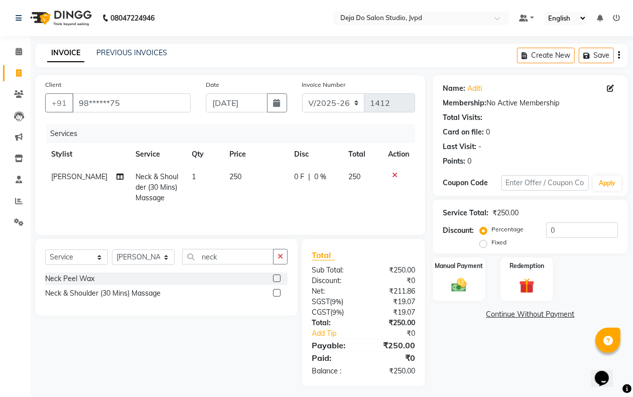
click at [305, 207] on td "0 F | 0 %" at bounding box center [315, 188] width 54 height 44
select select "62496"
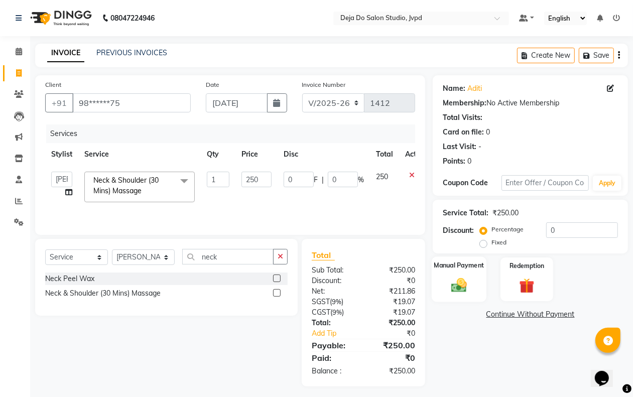
click at [480, 299] on div "Manual Payment" at bounding box center [458, 279] width 55 height 46
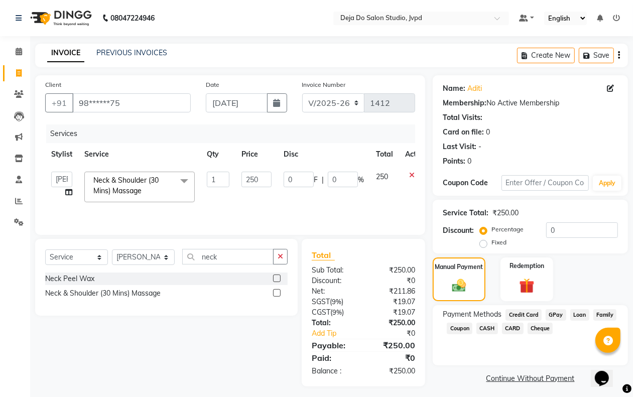
click at [554, 312] on span "GPay" at bounding box center [555, 315] width 21 height 12
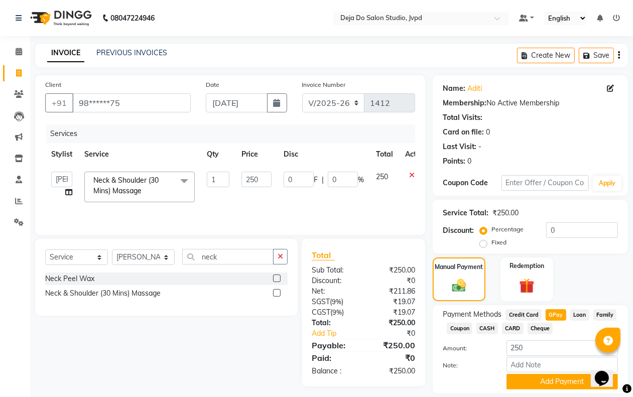
scroll to position [31, 0]
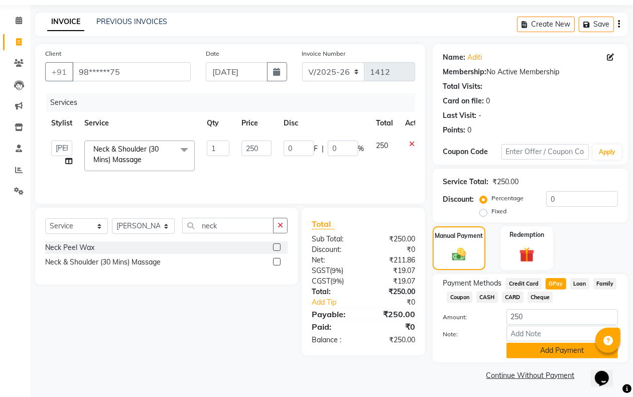
click at [522, 354] on button "Add Payment" at bounding box center [561, 351] width 111 height 16
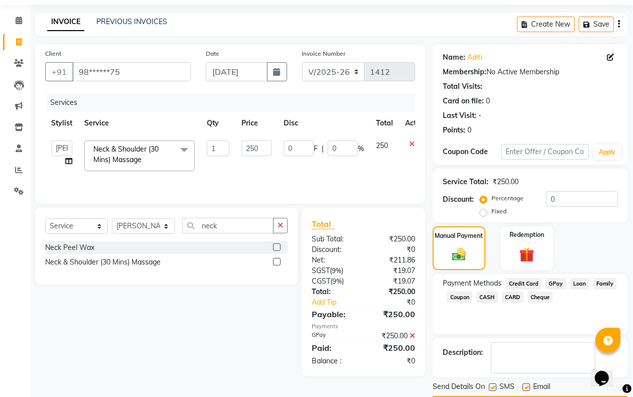
scroll to position [61, 0]
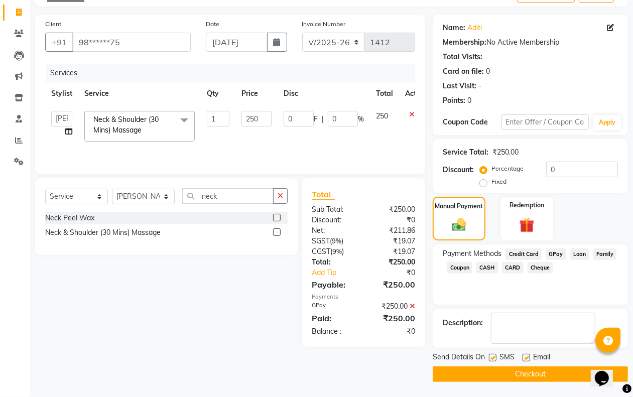
click at [540, 377] on button "Checkout" at bounding box center [529, 374] width 195 height 16
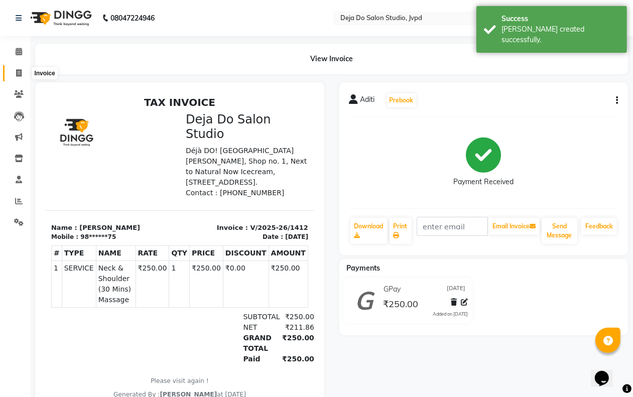
click at [16, 68] on span at bounding box center [19, 74] width 18 height 12
select select "7295"
select select "service"
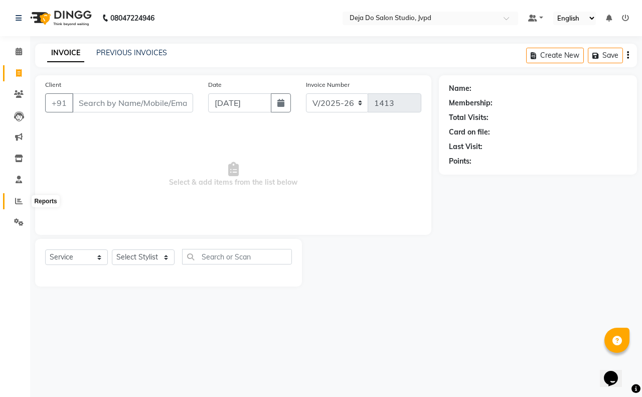
click at [18, 202] on icon at bounding box center [19, 201] width 8 height 8
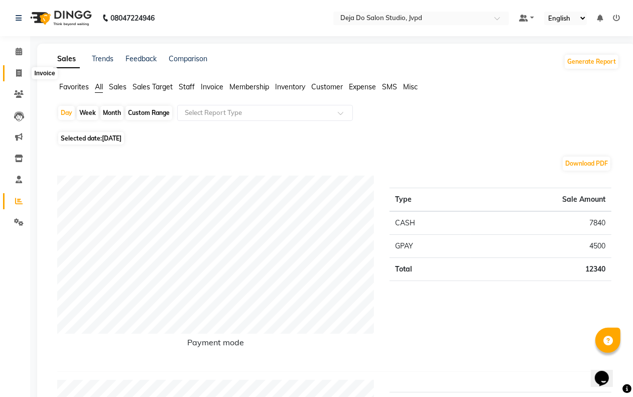
click at [18, 72] on icon at bounding box center [19, 73] width 6 height 8
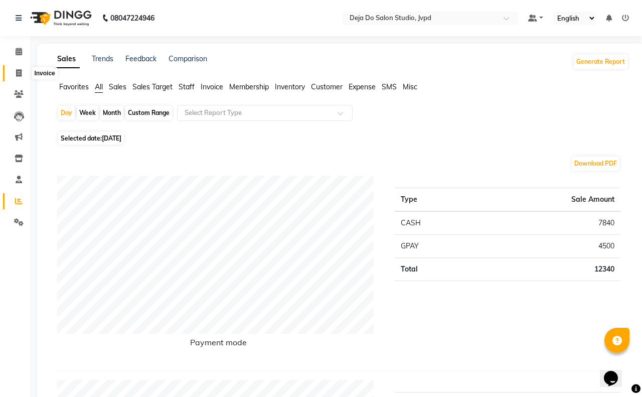
select select "7295"
select select "service"
